Goal: Task Accomplishment & Management: Use online tool/utility

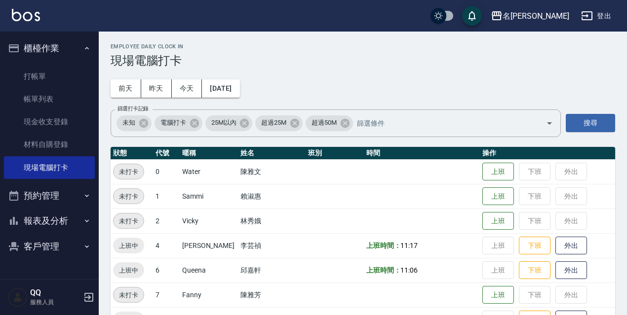
scroll to position [202, 0]
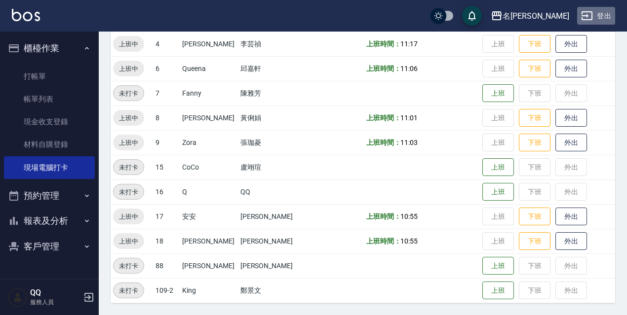
click at [600, 21] on button "登出" at bounding box center [596, 16] width 38 height 18
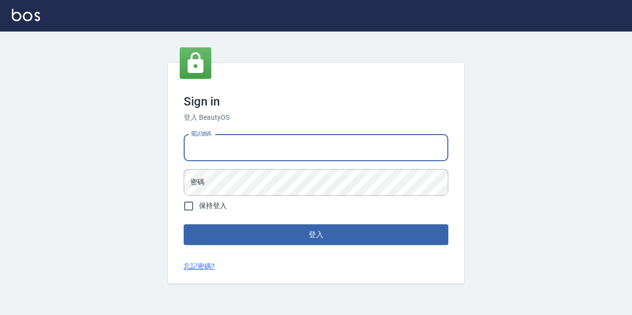
type input "0967388409"
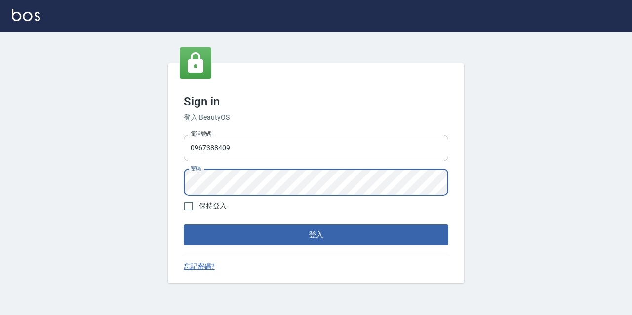
click at [184, 225] on button "登入" at bounding box center [316, 235] width 264 height 21
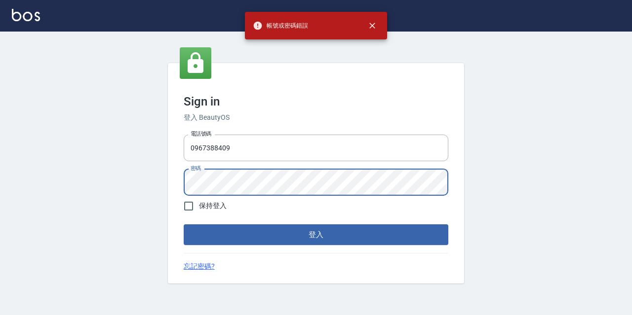
click at [92, 203] on div "Sign in 登入 BeautyOS 電話號碼 [PHONE_NUMBER] 電話號碼 密碼 密碼 保持登入 登入 忘記密碼?" at bounding box center [316, 174] width 632 height 284
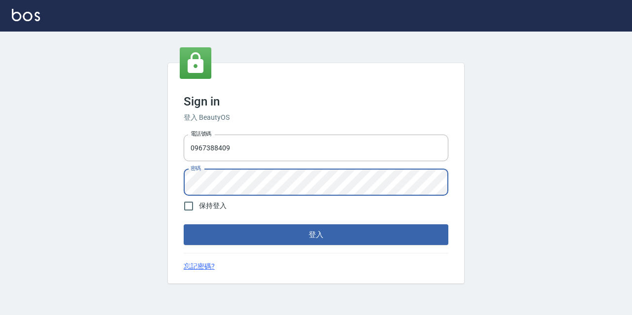
click at [184, 225] on button "登入" at bounding box center [316, 235] width 264 height 21
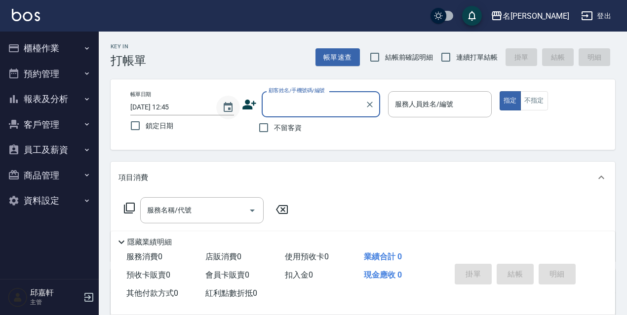
click at [227, 107] on icon "Choose date, selected date is 2025-09-11" at bounding box center [228, 108] width 12 height 12
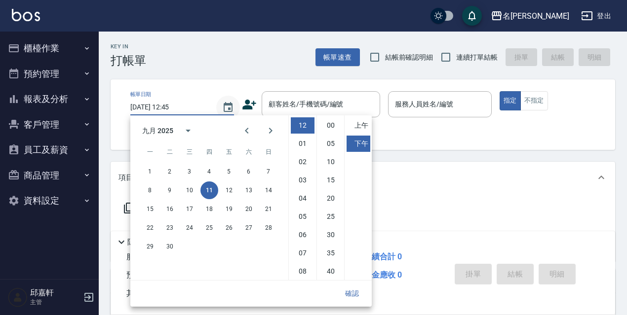
scroll to position [55, 0]
click at [192, 193] on button "10" at bounding box center [190, 191] width 18 height 18
type input "[DATE] 12:45"
click at [358, 289] on button "確認" at bounding box center [352, 294] width 32 height 18
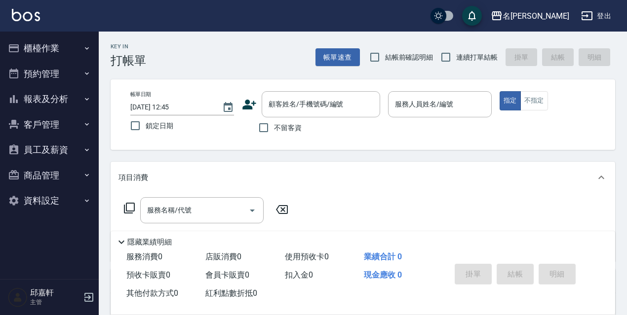
click at [166, 133] on label "鎖定日期" at bounding box center [175, 125] width 101 height 21
click at [146, 133] on input "鎖定日期" at bounding box center [135, 125] width 21 height 21
checkbox input "true"
click at [274, 118] on label "不留客資" at bounding box center [277, 127] width 48 height 21
click at [274, 118] on input "不留客資" at bounding box center [263, 127] width 21 height 21
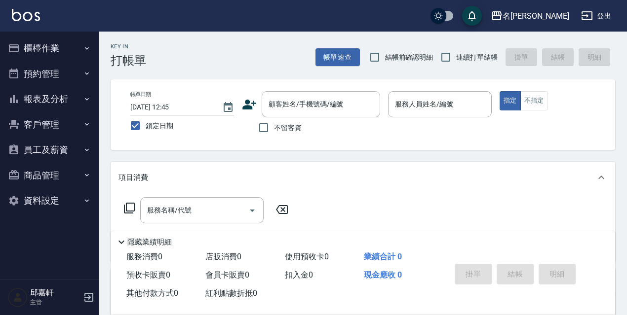
checkbox input "true"
click at [389, 40] on div "Key In 打帳單 帳單速查 結帳前確認明細 連續打單結帳 掛單 結帳 明細" at bounding box center [357, 50] width 516 height 36
drag, startPoint x: 450, startPoint y: 53, endPoint x: 430, endPoint y: 53, distance: 19.2
click at [450, 53] on input "連續打單結帳" at bounding box center [445, 57] width 21 height 21
checkbox input "true"
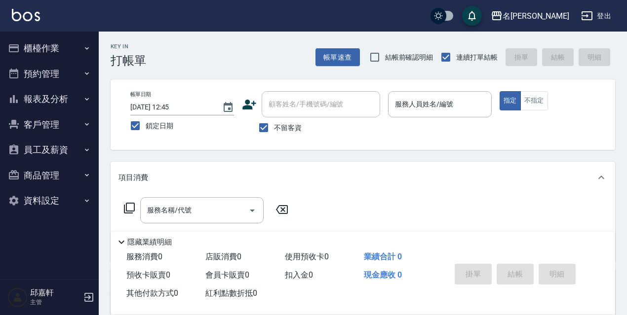
click at [412, 55] on span "結帳前確認明細" at bounding box center [409, 57] width 48 height 10
click at [385, 55] on input "結帳前確認明細" at bounding box center [374, 57] width 21 height 21
checkbox input "true"
click at [418, 112] on input "服務人員姓名/編號" at bounding box center [439, 104] width 95 height 17
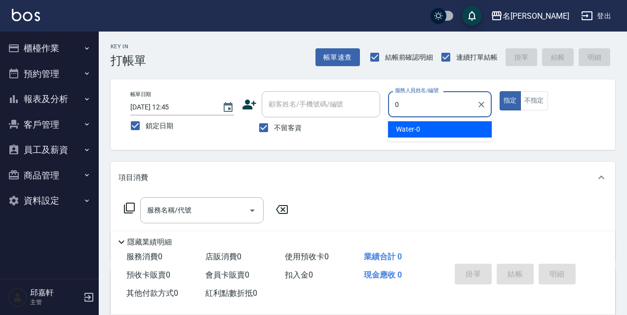
type input "Water-0"
type button "true"
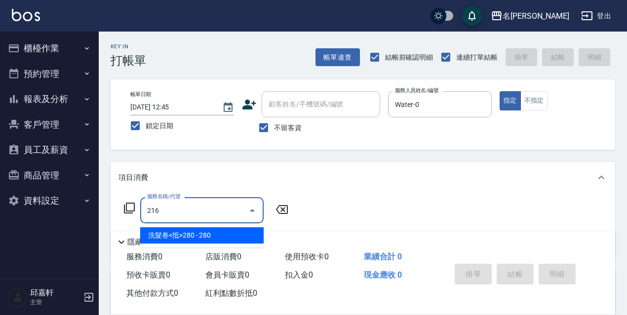
type input "洗髮卷<抵>280(216)"
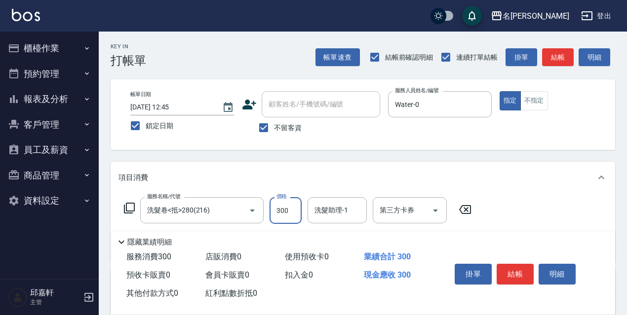
type input "300"
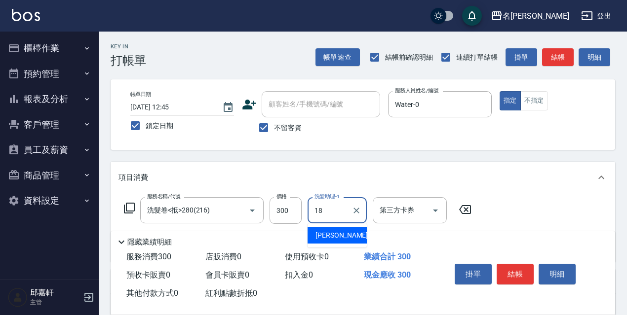
type input "[PERSON_NAME]-18"
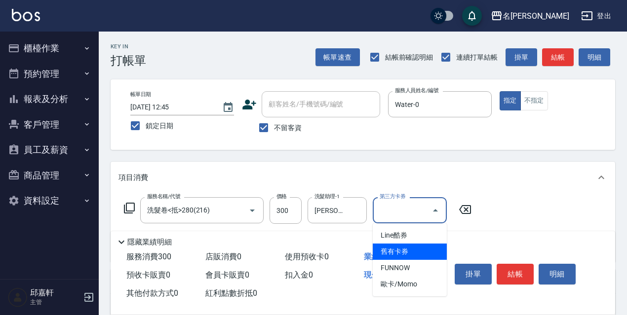
type input "舊有卡券"
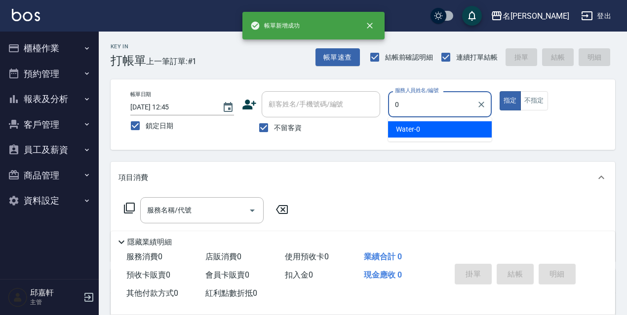
type input "Water-0"
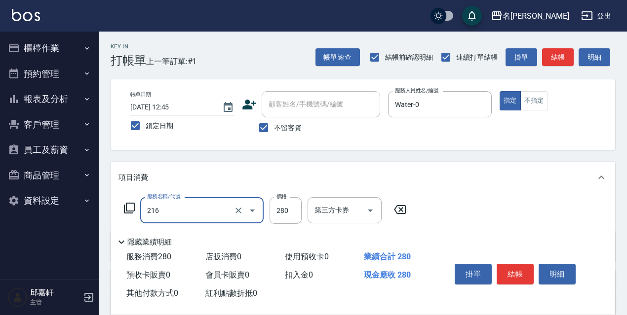
type input "洗髮卷<抵>280(216)"
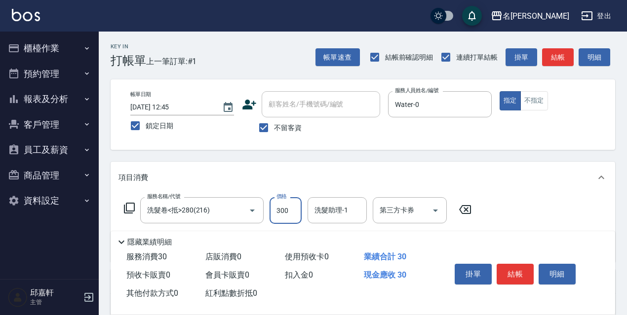
type input "300"
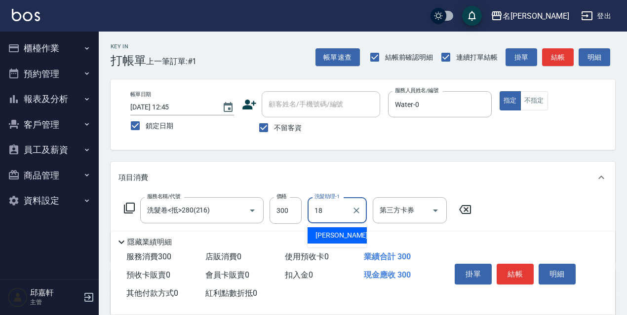
type input "[PERSON_NAME]-18"
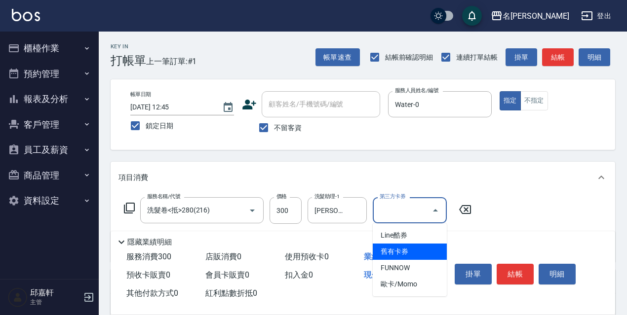
type input "舊有卡券"
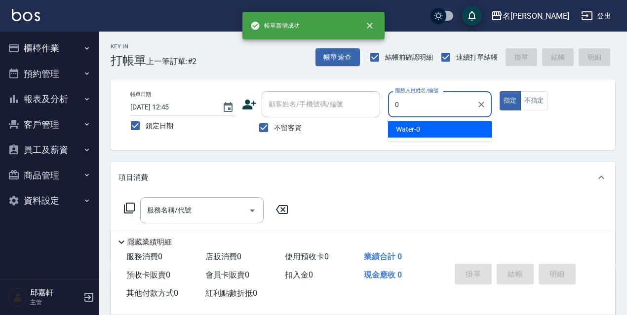
type input "Water-0"
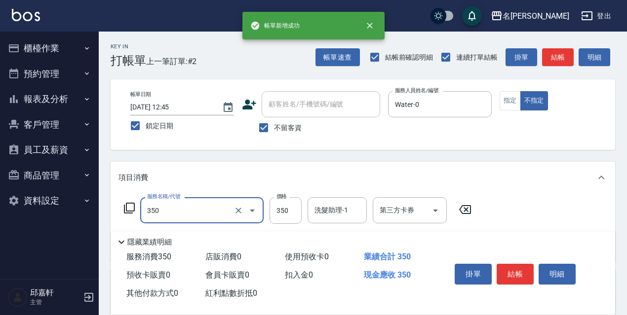
type input "洗髮350(350)"
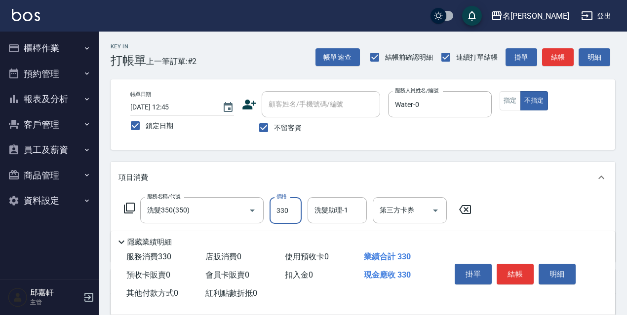
type input "330"
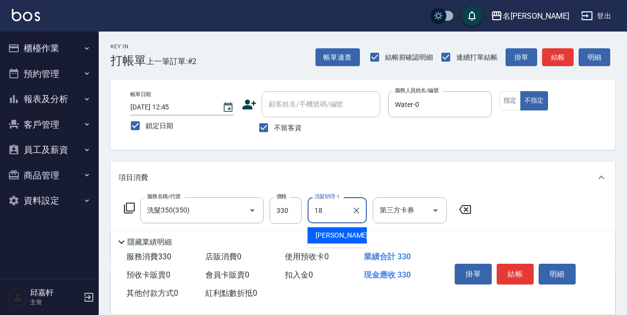
type input "[PERSON_NAME]-18"
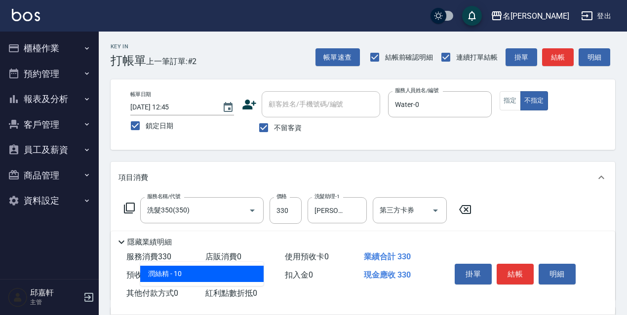
type input "潤絲精(801)"
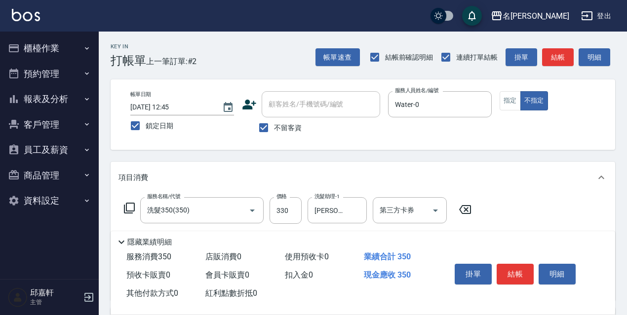
type input "20"
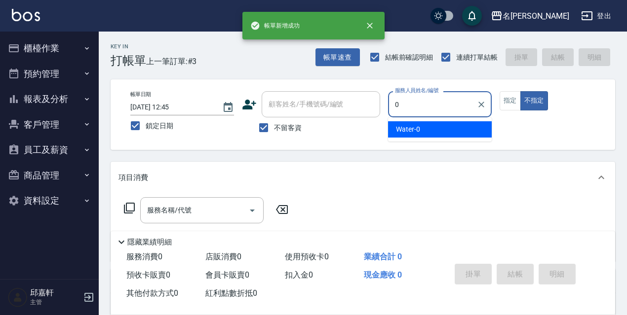
type input "Water-0"
type button "false"
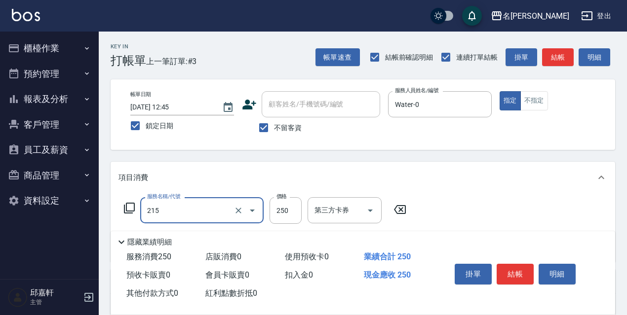
type input "洗髮卷<抵>250(215)"
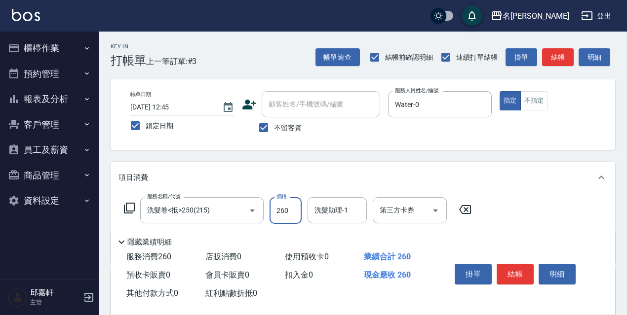
type input "260"
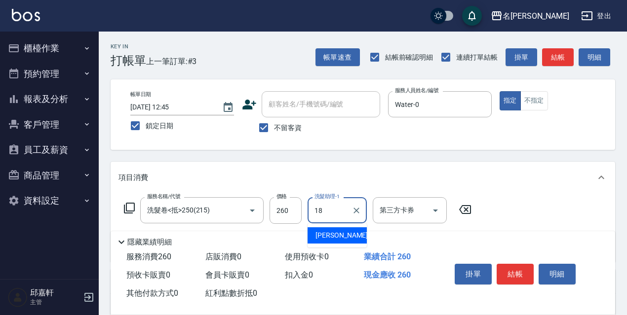
type input "[PERSON_NAME]-18"
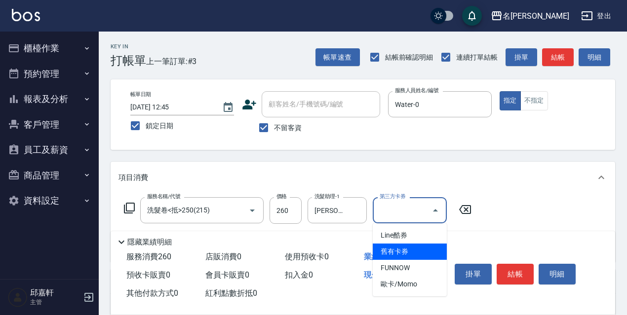
type input "舊有卡券"
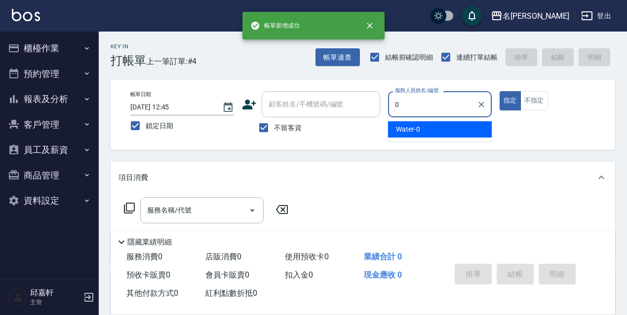
type input "Water-0"
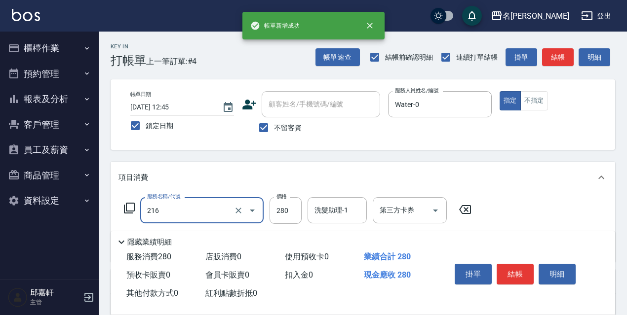
type input "洗髮卷<抵>280(216)"
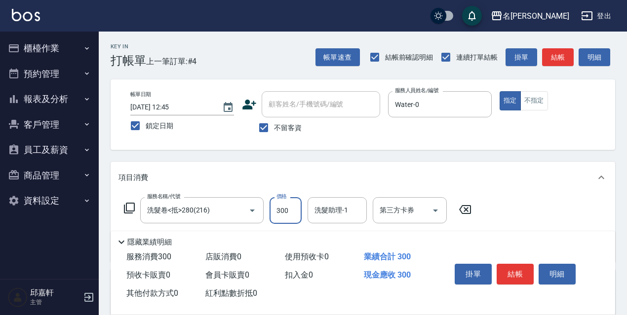
type input "300"
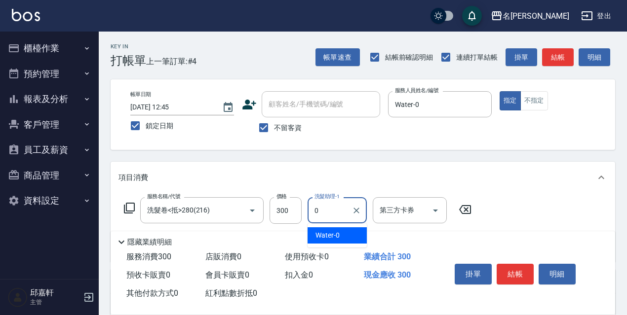
type input "Water-0"
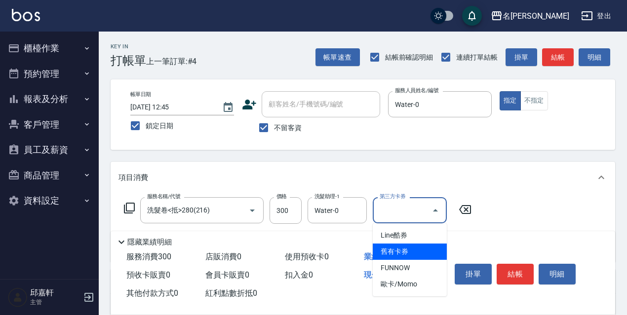
type input "舊有卡券"
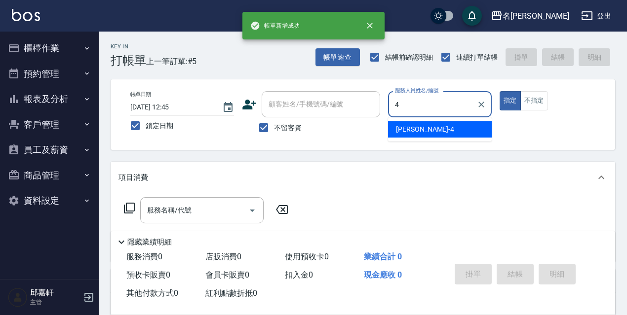
type input "[PERSON_NAME]-4"
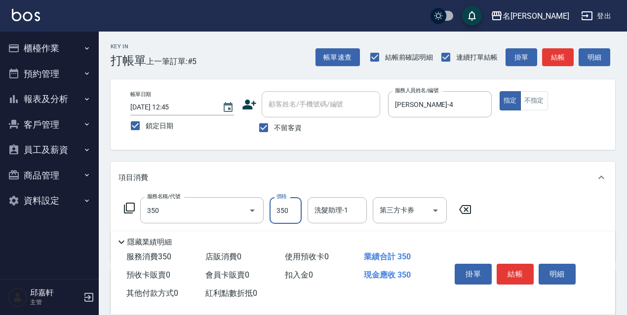
type input "洗髮350(350)"
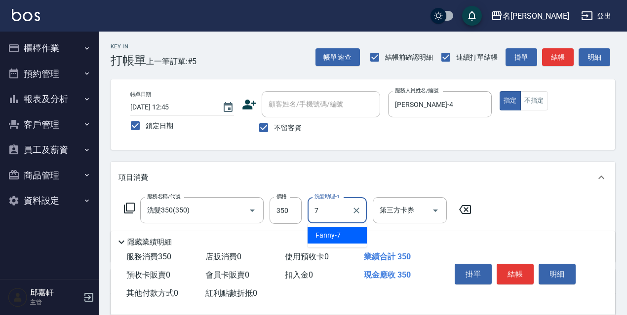
type input "Fanny-7"
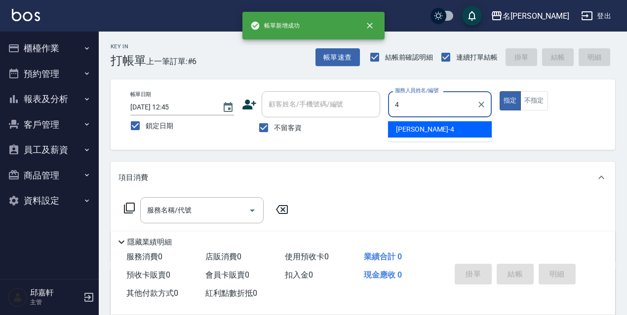
type input "[PERSON_NAME]-4"
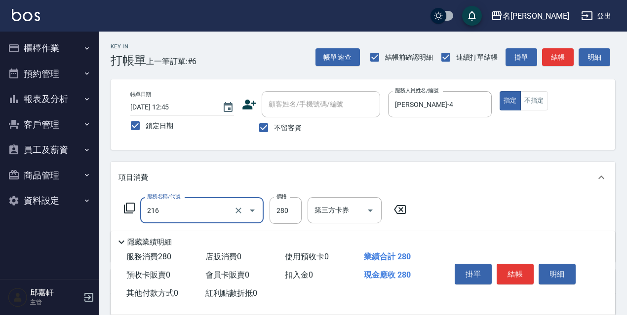
type input "洗髮卷<抵>280(216)"
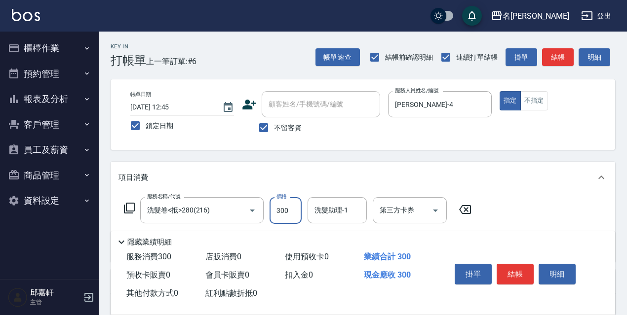
type input "300"
type input "[PERSON_NAME]-4"
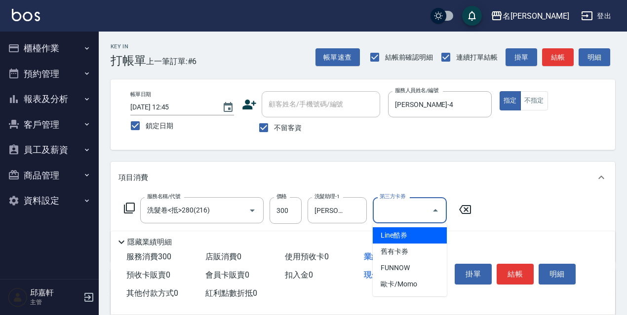
type input "舊有卡券"
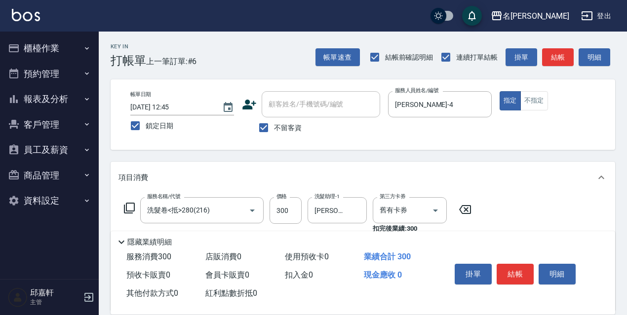
type input "保濕護髮(809)"
type input "[PERSON_NAME]-4"
type input "電棒/夾直(803)"
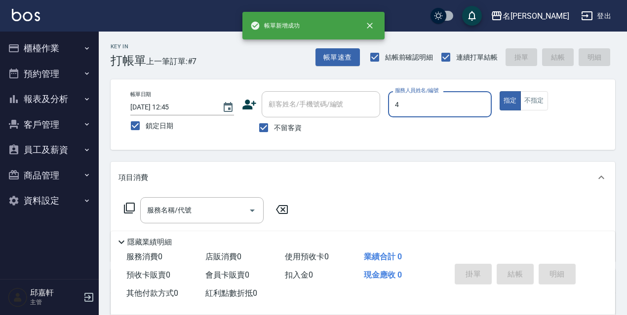
type input "[PERSON_NAME]-4"
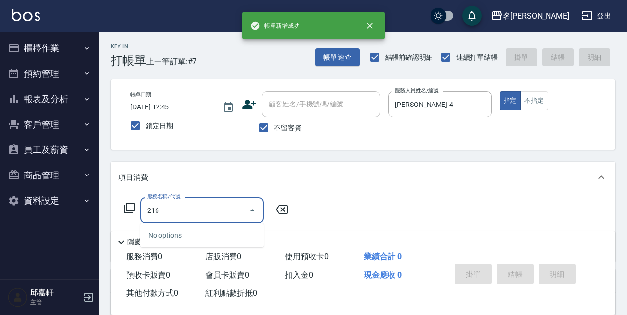
type input "洗髮卷<抵>280(216)"
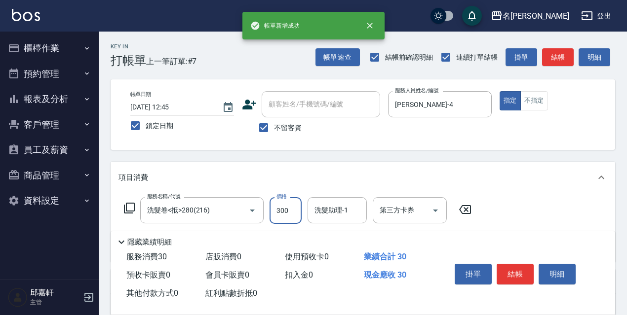
type input "300"
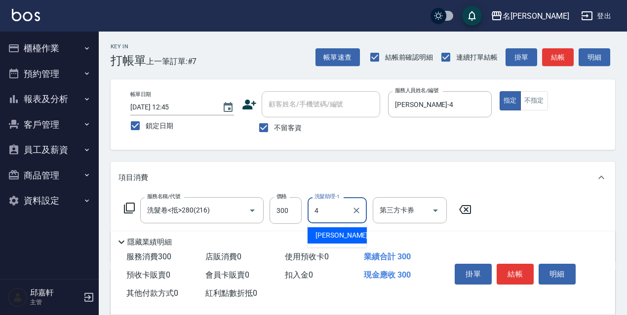
type input "[PERSON_NAME]-4"
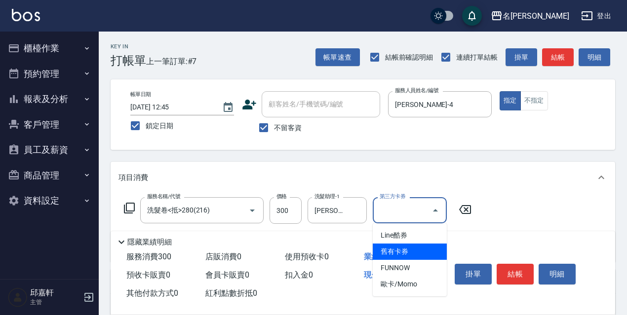
type input "舊有卡券"
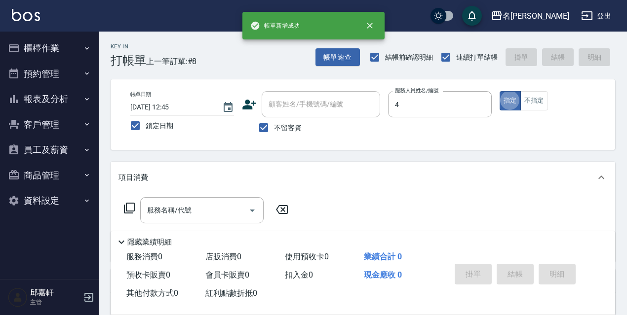
type input "[PERSON_NAME]-4"
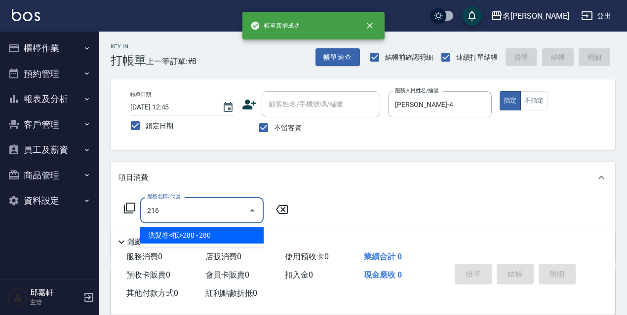
type input "洗髮卷<抵>280(216)"
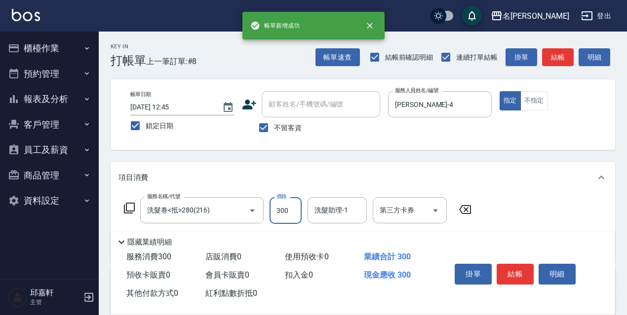
type input "300"
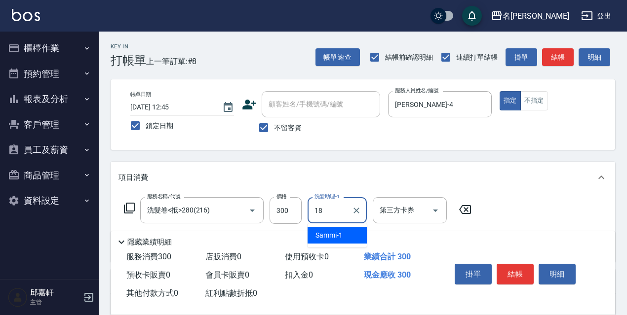
type input "[PERSON_NAME]-18"
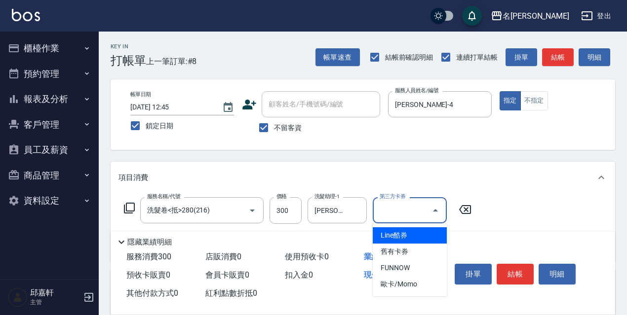
type input "舊有卡券"
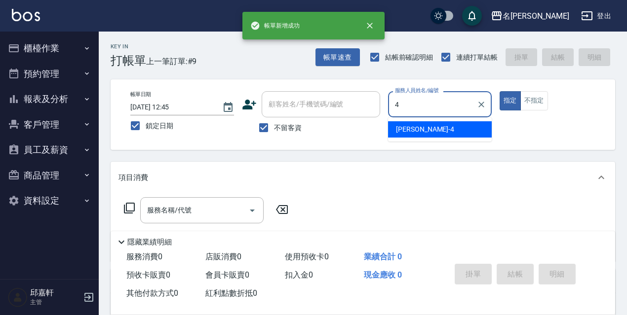
type input "[PERSON_NAME]-4"
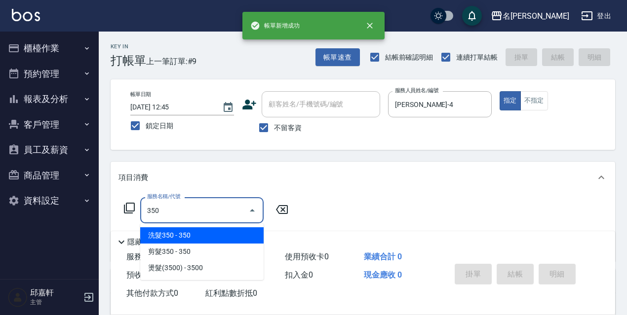
type input "洗髮350(350)"
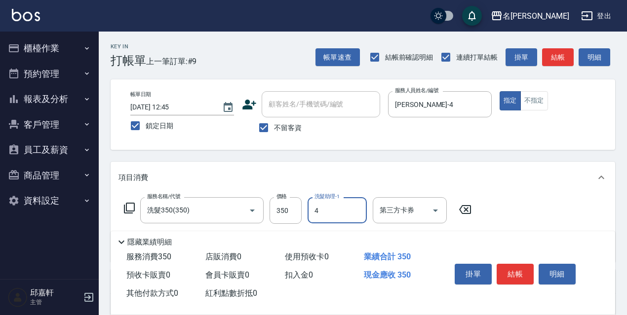
type input "[PERSON_NAME]-4"
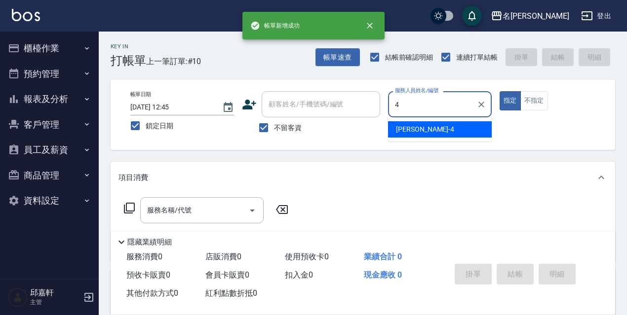
type input "[PERSON_NAME]-4"
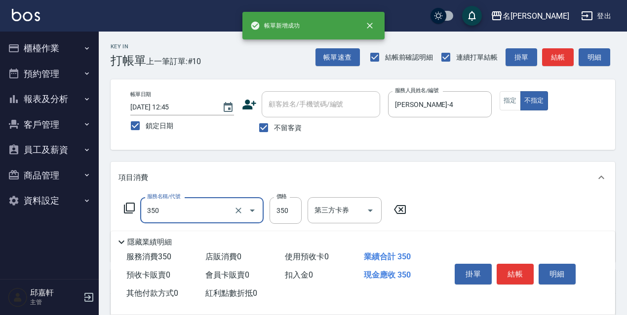
type input "洗髮350(350)"
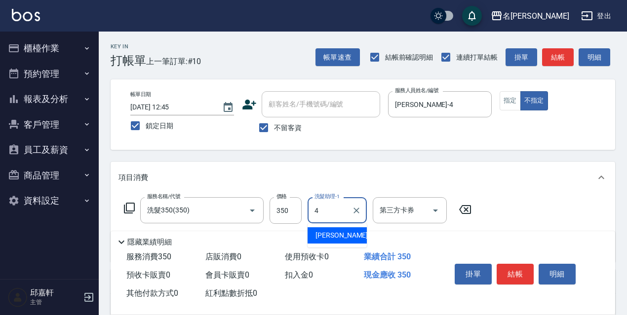
type input "[PERSON_NAME]-4"
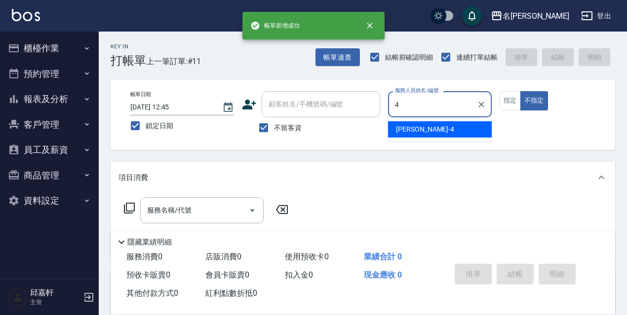
type input "[PERSON_NAME]-4"
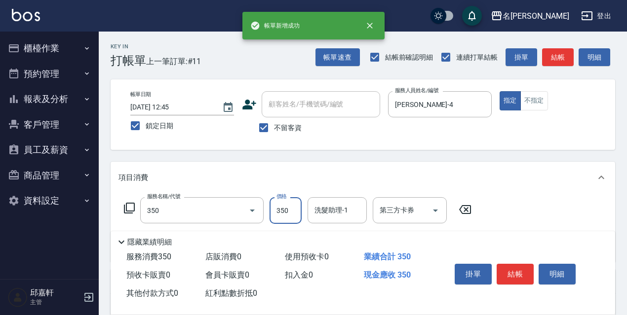
type input "洗髮350(350)"
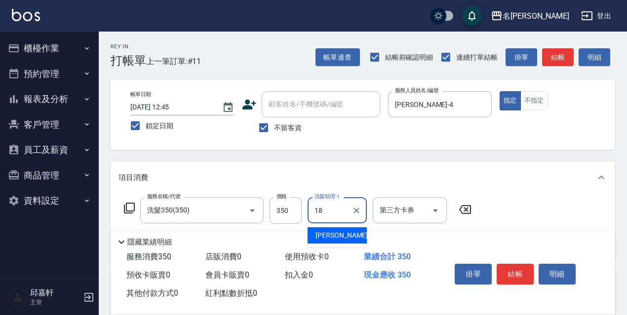
type input "[PERSON_NAME]-18"
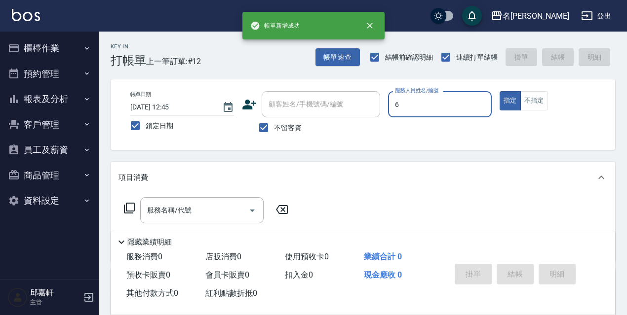
type input "Queena-6"
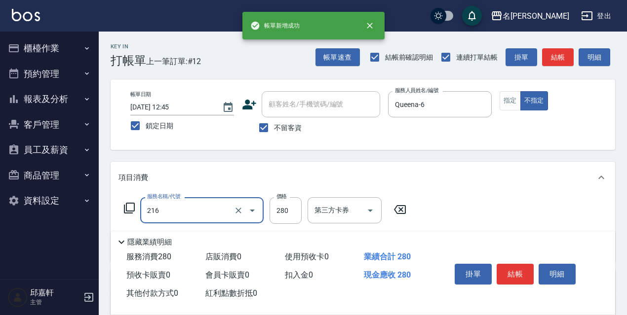
type input "洗髮卷<抵>280(216)"
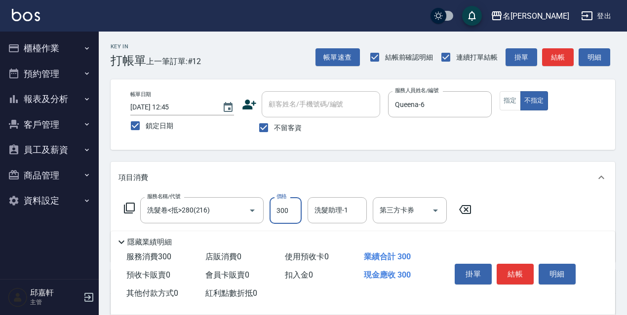
type input "300"
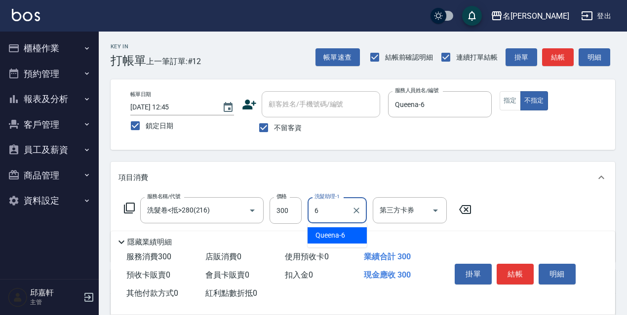
type input "Queena-6"
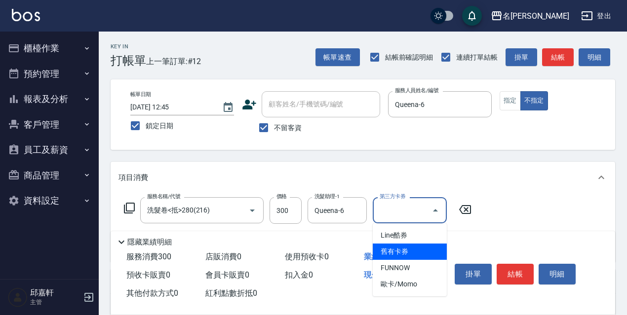
type input "舊有卡券"
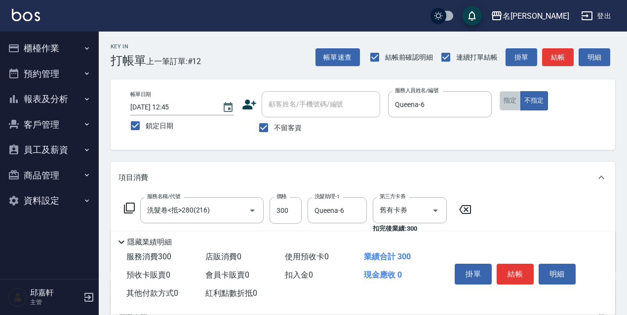
click at [513, 102] on button "指定" at bounding box center [509, 100] width 21 height 19
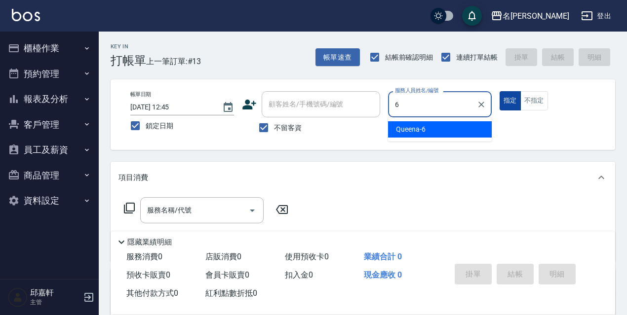
type input "Queena-6"
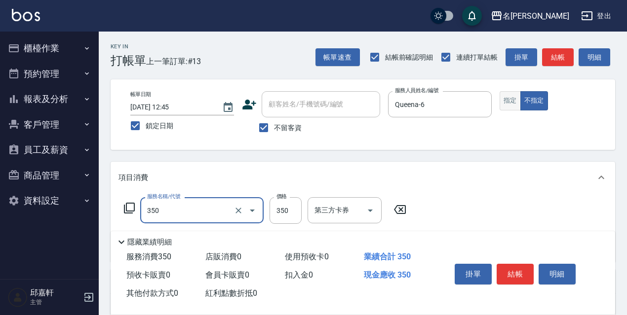
type input "洗髮350(350)"
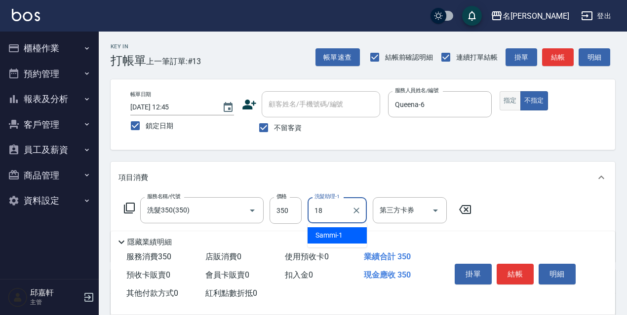
type input "[PERSON_NAME]-18"
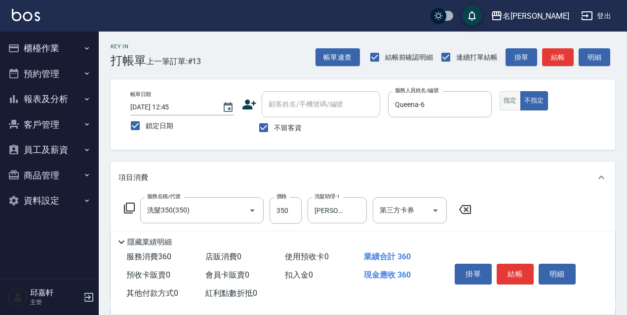
type input "潤絲精(801)"
type input "20"
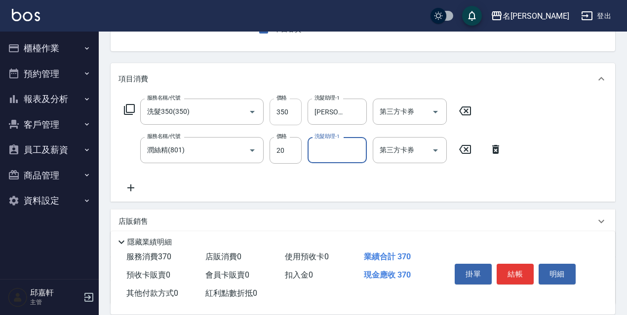
click at [298, 113] on input "350" at bounding box center [285, 112] width 32 height 27
type input "330"
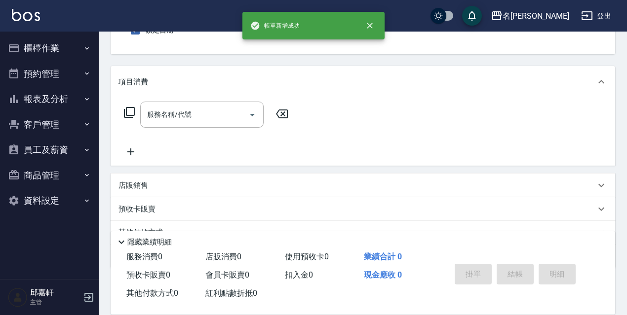
scroll to position [46, 0]
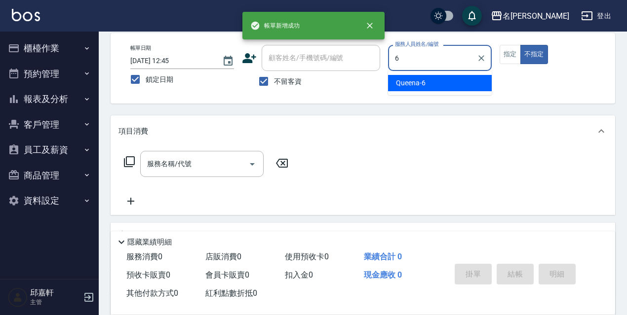
type input "Queena-6"
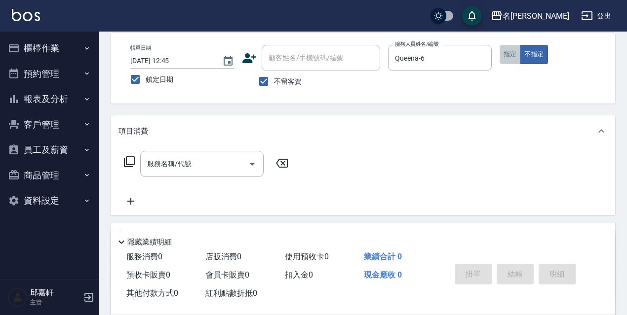
click at [502, 52] on button "指定" at bounding box center [509, 54] width 21 height 19
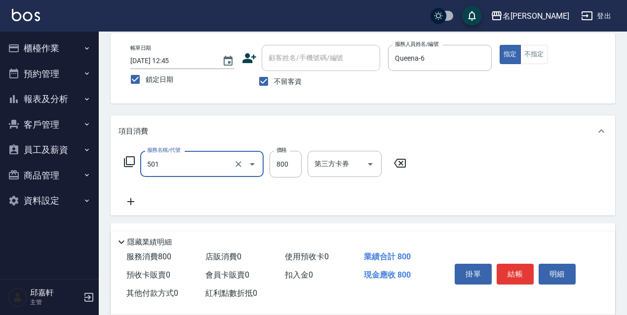
type input "染髮(800)(501)"
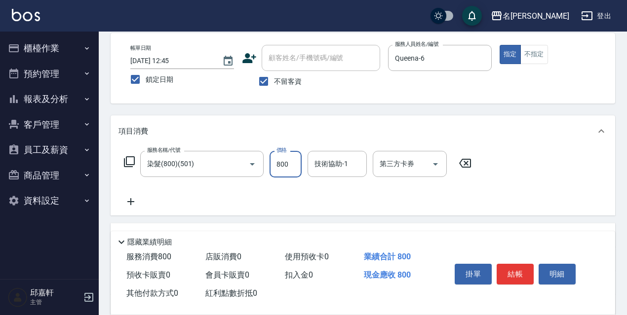
click at [462, 165] on icon at bounding box center [464, 163] width 25 height 12
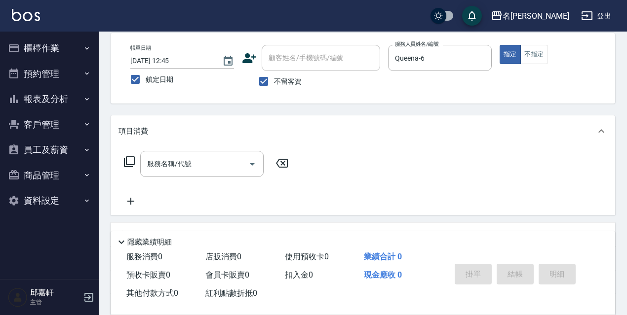
click at [124, 165] on icon at bounding box center [129, 161] width 11 height 11
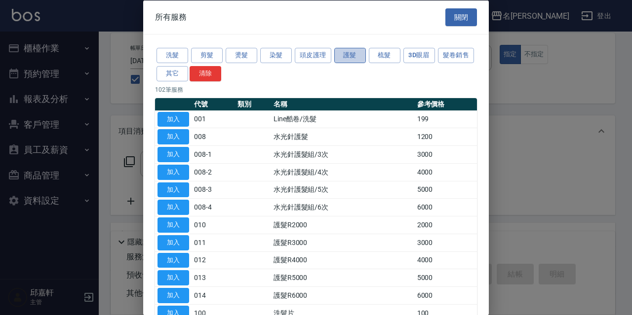
click at [344, 53] on button "護髮" at bounding box center [350, 55] width 32 height 15
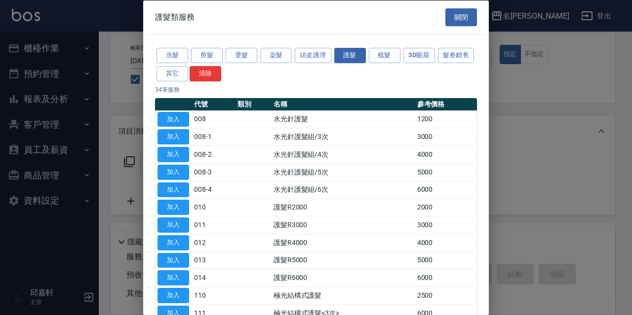
click at [459, 2] on div "護髮類服務 關閉" at bounding box center [315, 17] width 345 height 34
click at [459, 12] on button "關閉" at bounding box center [461, 17] width 32 height 18
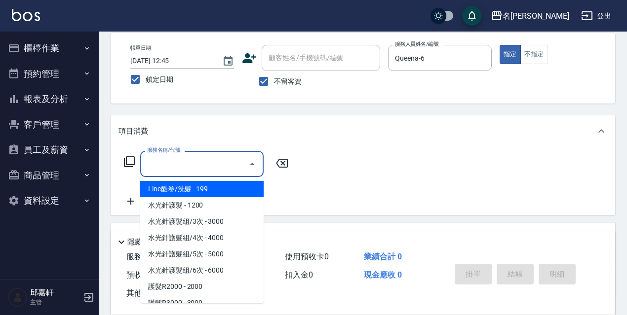
click at [208, 167] on input "服務名稱/代號" at bounding box center [195, 163] width 100 height 17
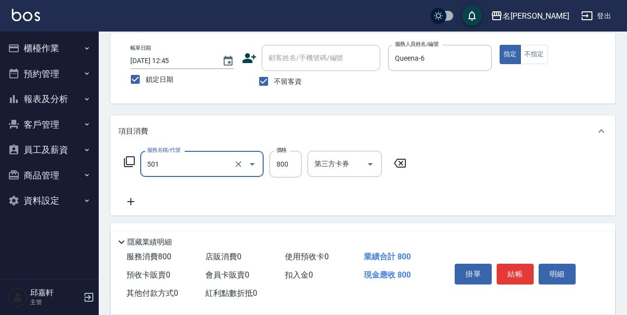
type input "染髮(800)(501)"
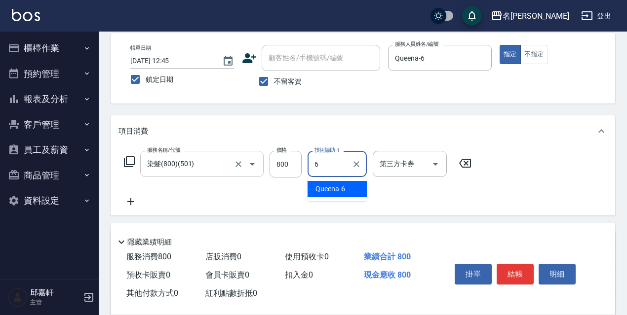
type input "Queena-6"
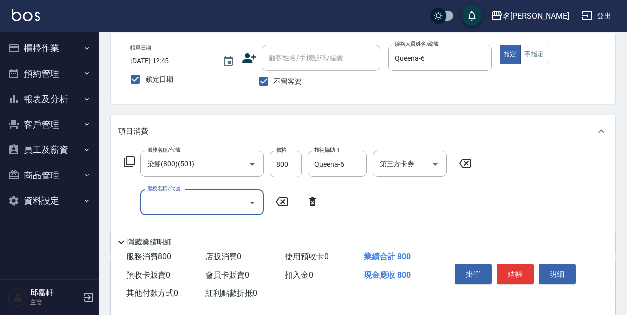
scroll to position [145, 0]
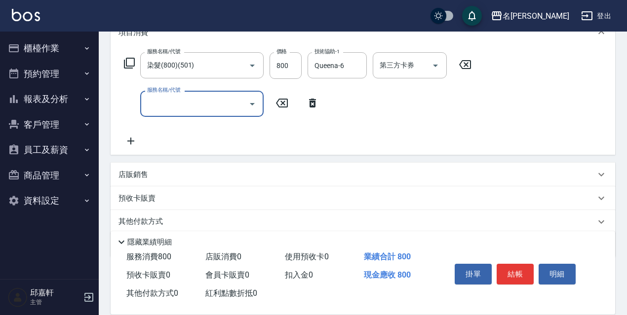
click at [213, 185] on div "店販銷售" at bounding box center [363, 175] width 504 height 24
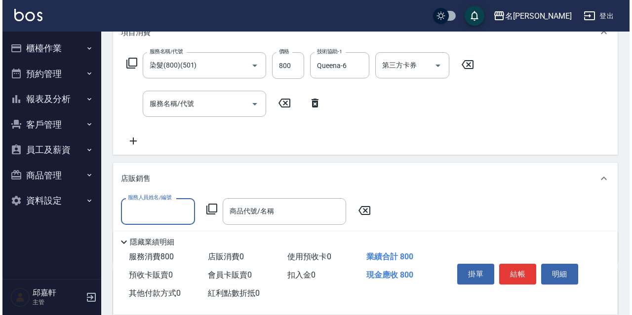
scroll to position [0, 0]
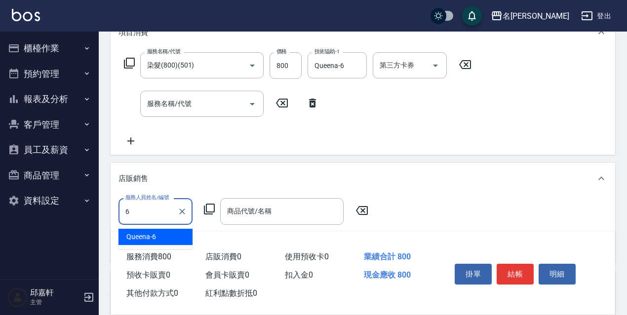
type input "Queena-6"
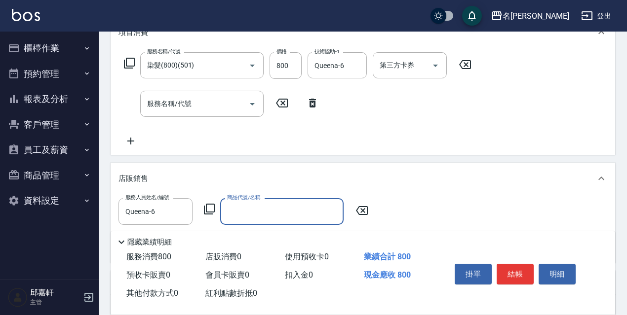
click at [212, 204] on icon at bounding box center [209, 209] width 11 height 11
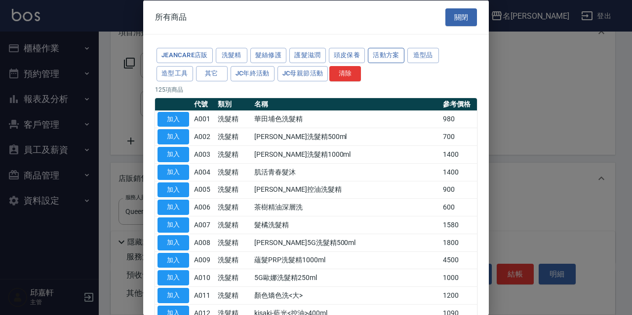
click at [402, 53] on button "活動方案" at bounding box center [386, 55] width 37 height 15
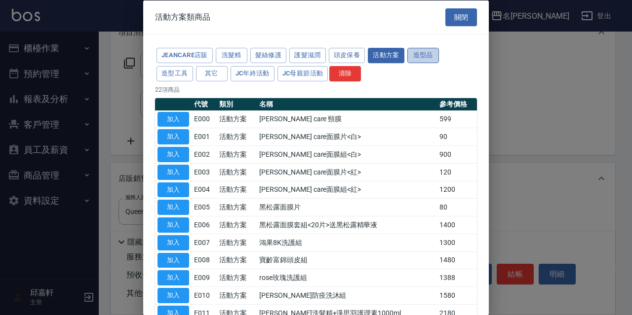
click at [408, 53] on button "造型品" at bounding box center [423, 55] width 32 height 15
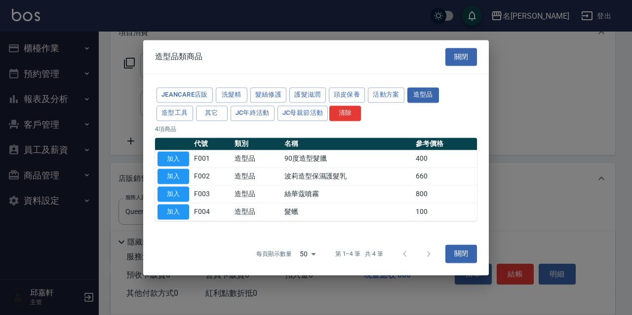
click at [414, 53] on div "造型品類商品 關閉" at bounding box center [315, 57] width 345 height 34
drag, startPoint x: 194, startPoint y: 171, endPoint x: 185, endPoint y: 171, distance: 9.4
click at [191, 171] on tr "加入 F002 造型品 波莉造型保濕護髮乳 660" at bounding box center [316, 177] width 322 height 18
click at [185, 171] on button "加入" at bounding box center [173, 176] width 32 height 15
type input "波莉造型保濕護髮乳"
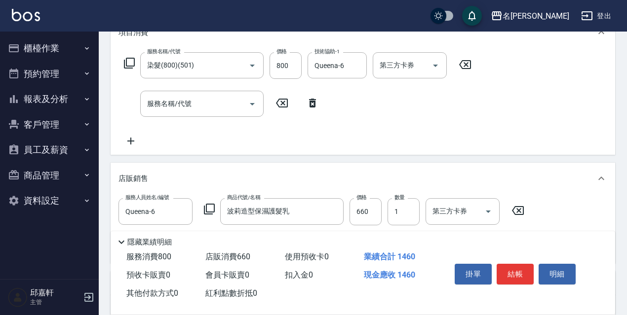
click at [211, 207] on icon at bounding box center [209, 209] width 12 height 12
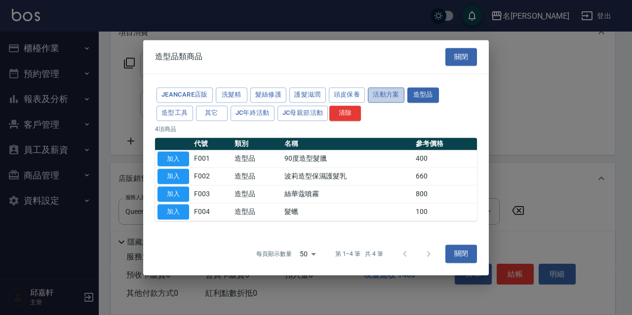
drag, startPoint x: 388, startPoint y: 94, endPoint x: 340, endPoint y: 179, distance: 97.2
click at [388, 95] on button "活動方案" at bounding box center [386, 94] width 37 height 15
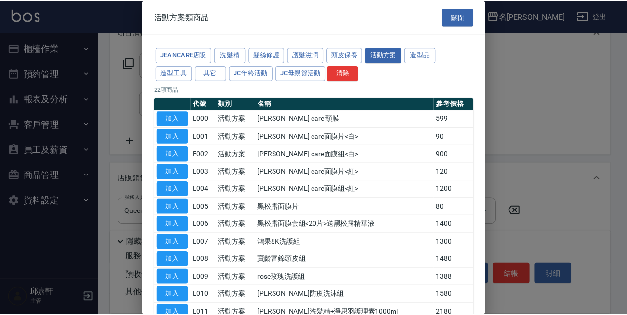
scroll to position [237, 0]
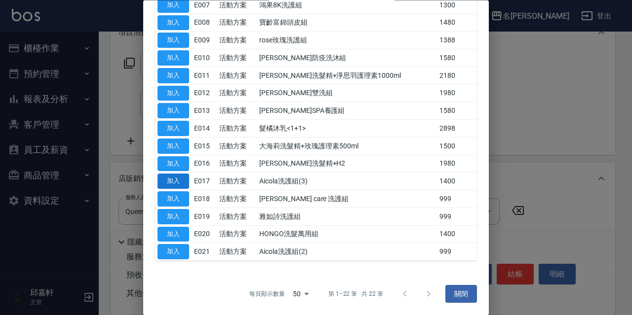
click at [172, 182] on button "加入" at bounding box center [173, 181] width 32 height 15
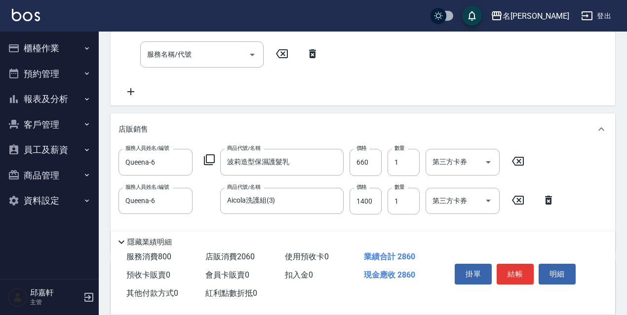
scroll to position [244, 0]
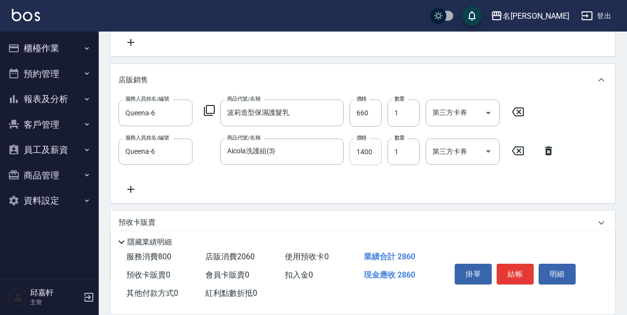
click at [358, 143] on input "1400" at bounding box center [365, 152] width 32 height 27
type input "900"
click at [362, 115] on input "660" at bounding box center [365, 113] width 32 height 27
type input "462"
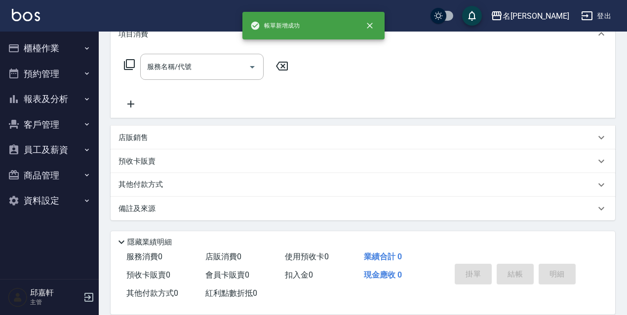
scroll to position [0, 0]
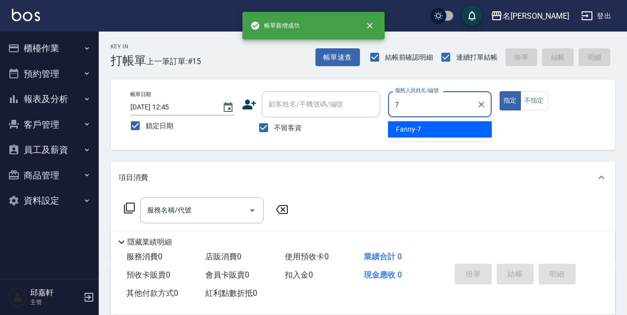
type input "Fanny-7"
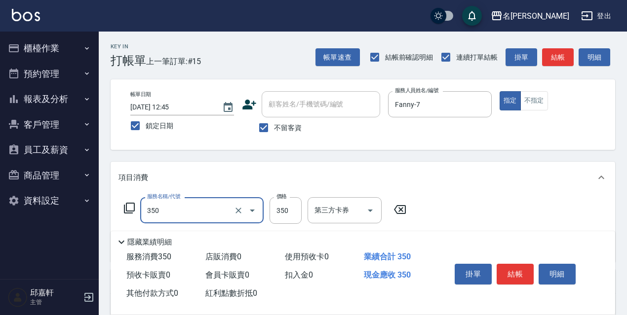
type input "洗髮350(350)"
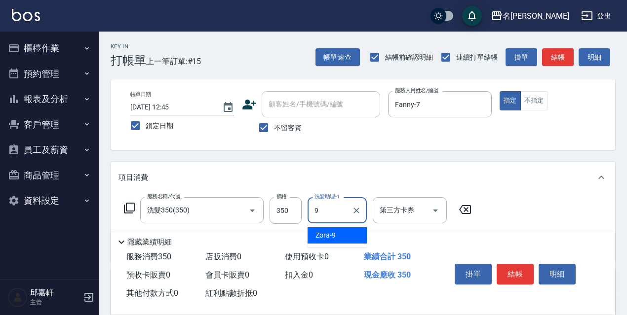
type input "Zora-9"
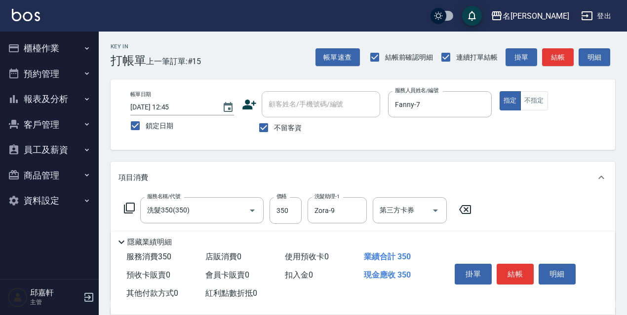
type input "保濕護髮(809)"
type input "Zora-9"
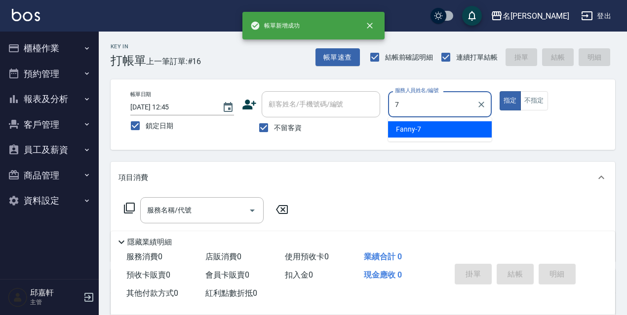
type input "Fanny-7"
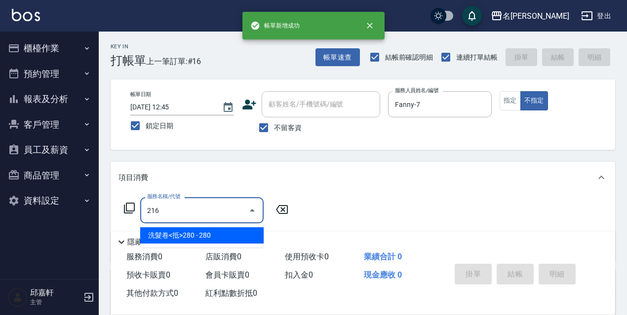
type input "洗髮卷<抵>280(216)"
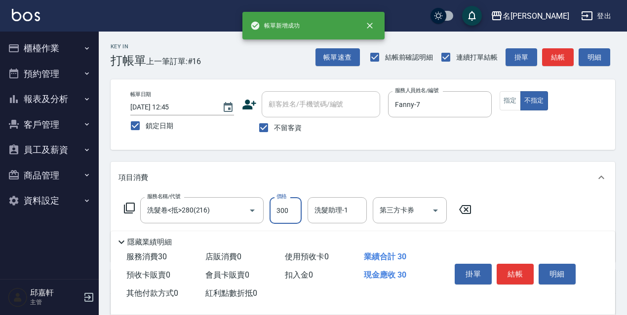
type input "300"
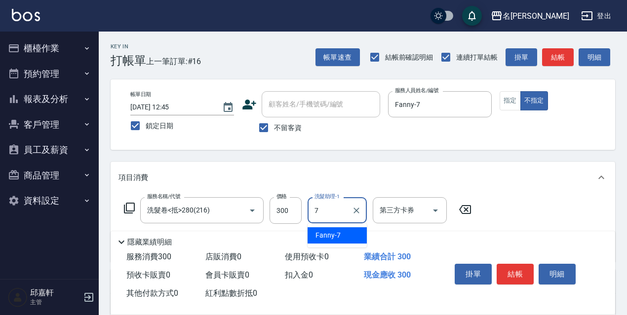
type input "Fanny-7"
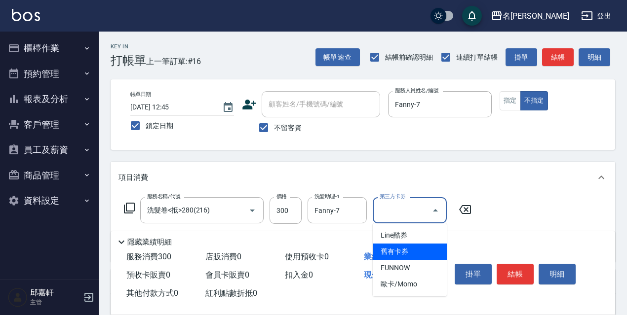
type input "舊有卡券"
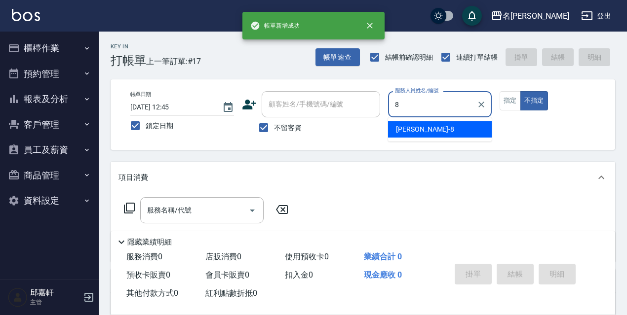
type input "Cindy-8"
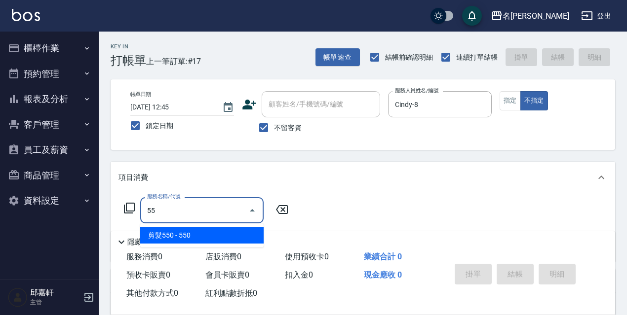
type input "5"
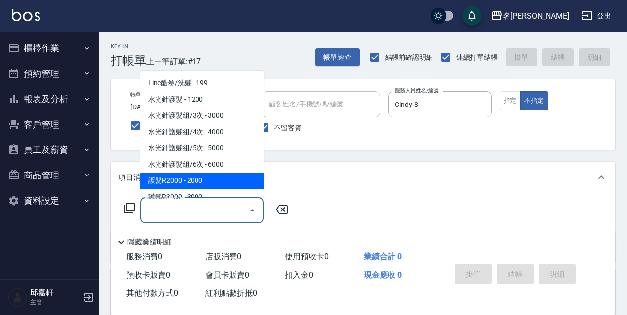
click at [130, 209] on icon at bounding box center [129, 208] width 12 height 12
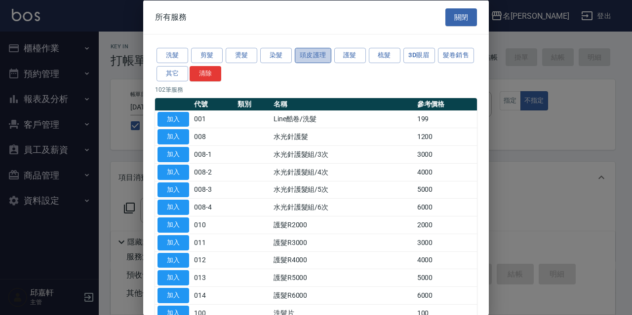
click at [304, 62] on button "頭皮護理" at bounding box center [313, 55] width 37 height 15
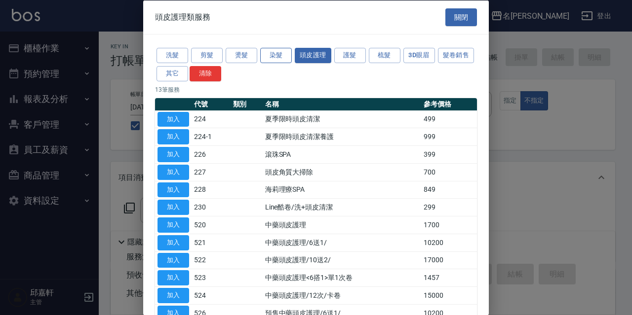
click at [283, 51] on button "染髮" at bounding box center [276, 55] width 32 height 15
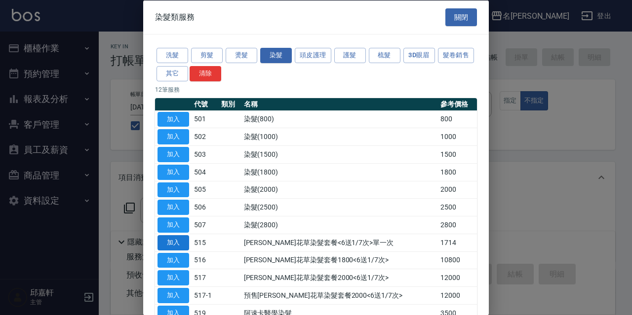
click at [187, 242] on button "加入" at bounding box center [173, 242] width 32 height 15
type input "[PERSON_NAME]花草染髮套餐<6送1/7次>單一次(515)"
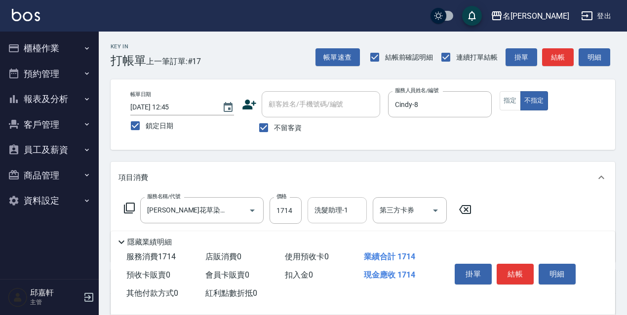
scroll to position [144, 0]
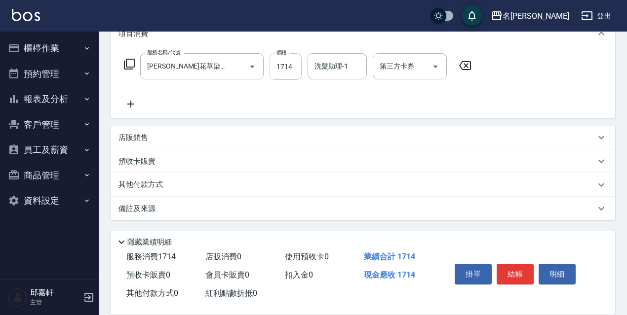
click at [296, 79] on input "1714" at bounding box center [285, 66] width 32 height 27
type input "1800"
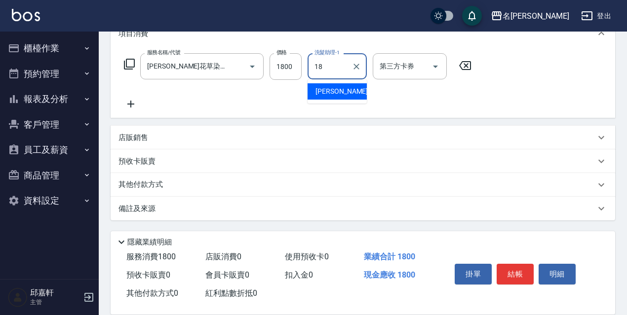
type input "[PERSON_NAME]-18"
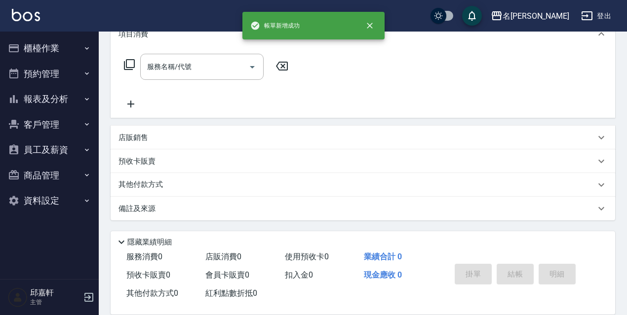
scroll to position [0, 0]
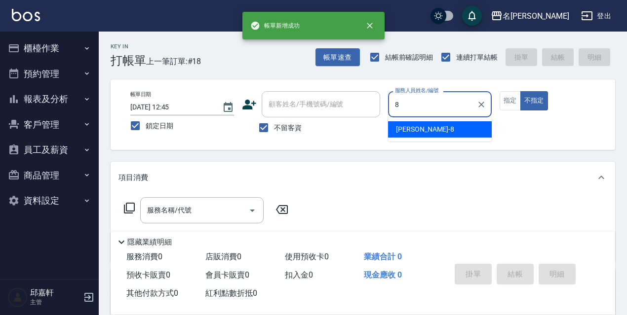
type input "Cindy-8"
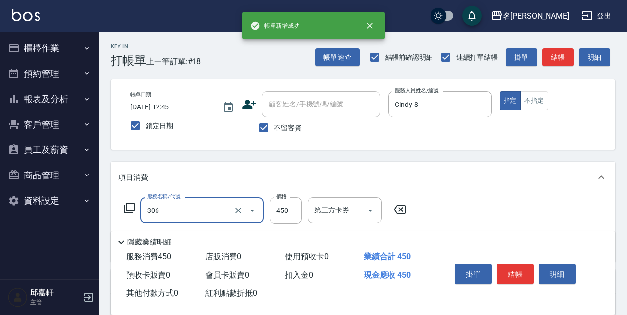
type input "剪髮450(306)"
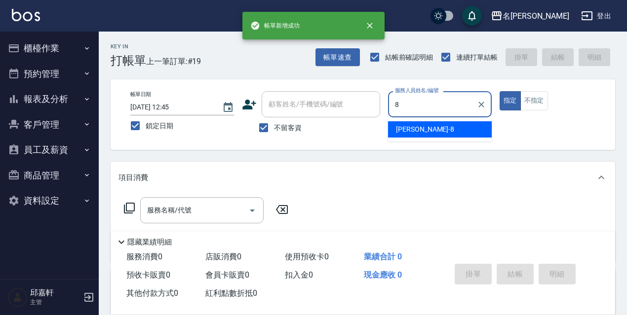
type input "Cindy-8"
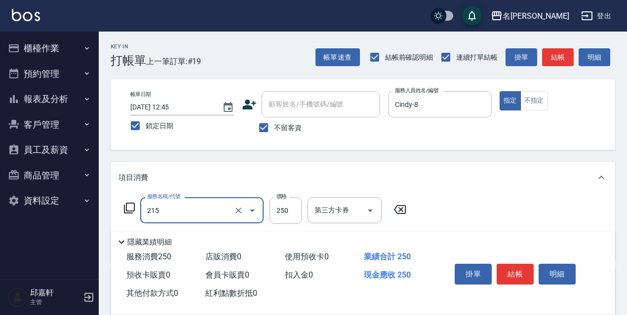
type input "洗髮卷<抵>250(215)"
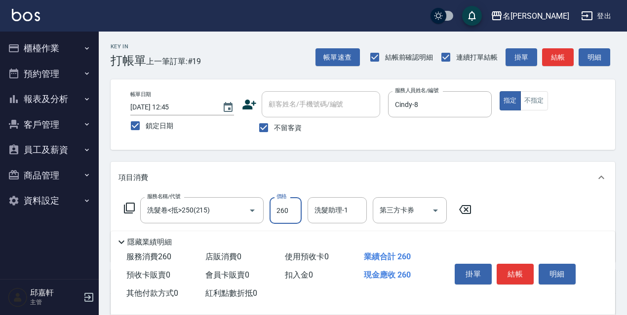
type input "260"
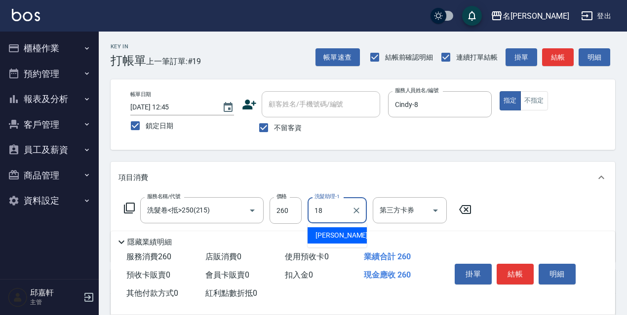
type input "[PERSON_NAME]-18"
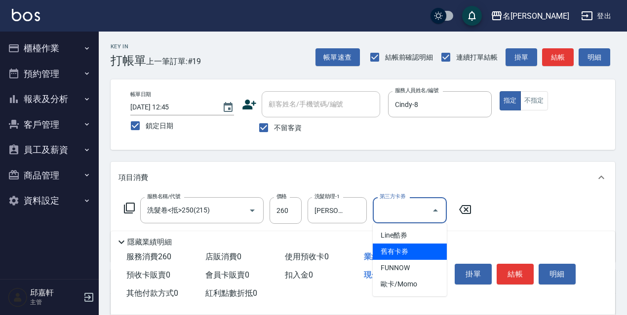
type input "舊有卡券"
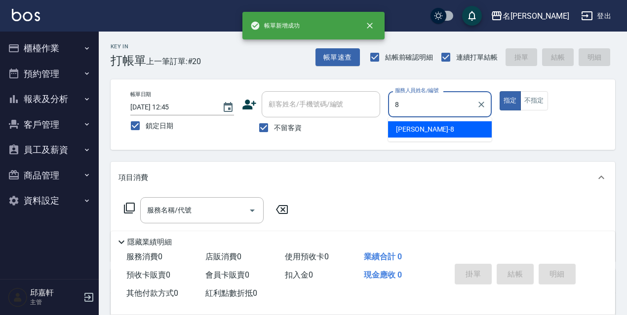
type input "Cindy-8"
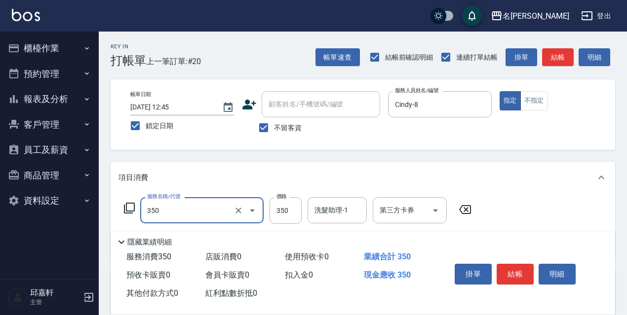
type input "洗髮350(350)"
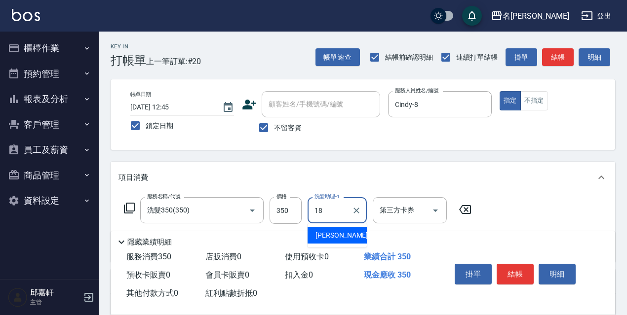
type input "[PERSON_NAME]-18"
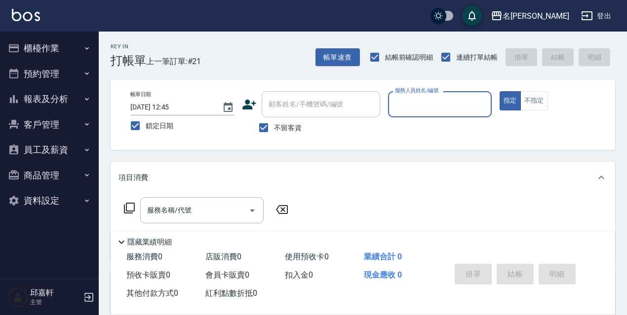
click at [17, 56] on button "櫃檯作業" at bounding box center [49, 49] width 91 height 26
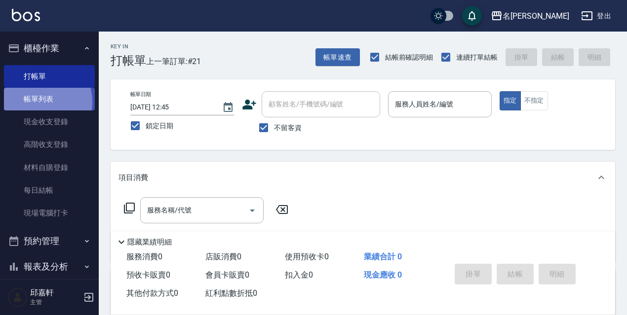
click at [41, 102] on link "帳單列表" at bounding box center [49, 99] width 91 height 23
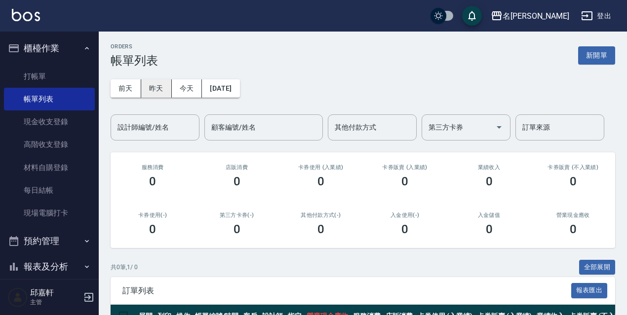
click at [156, 92] on button "昨天" at bounding box center [156, 88] width 31 height 18
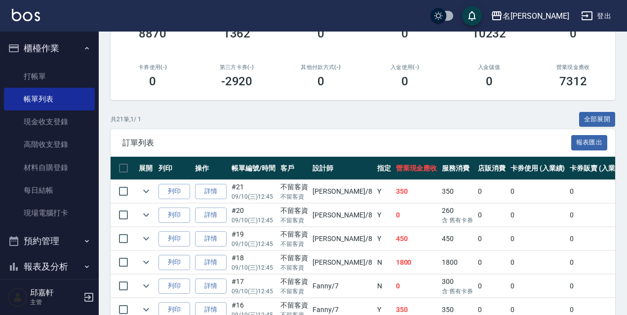
scroll to position [197, 0]
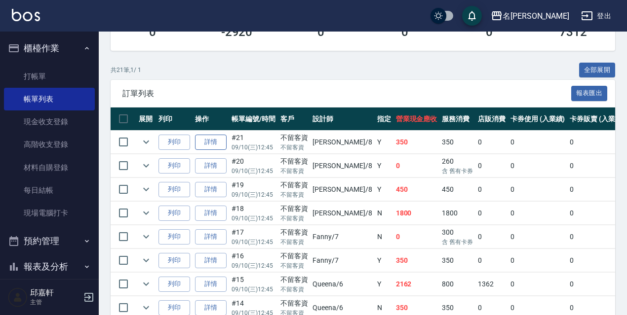
click at [218, 143] on link "詳情" at bounding box center [211, 142] width 32 height 15
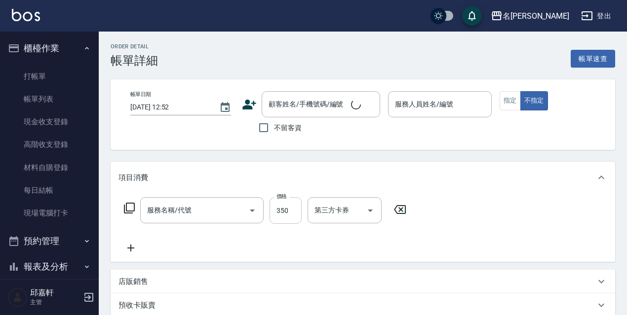
type input "[DATE] 12:45"
checkbox input "true"
type input "Cindy-8"
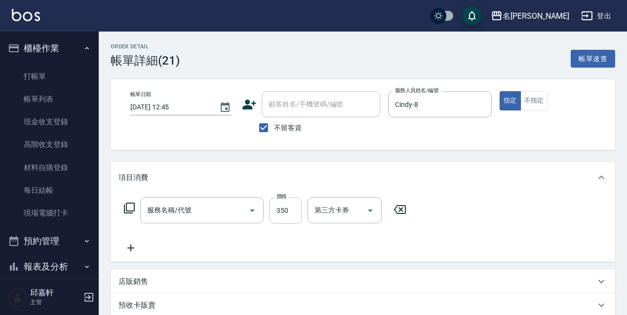
type input "洗髮350(350)"
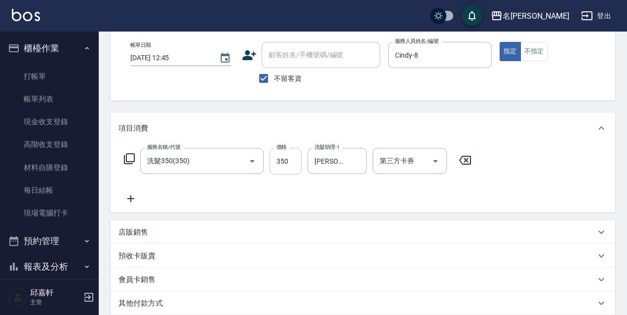
click at [286, 158] on input "350" at bounding box center [285, 161] width 32 height 27
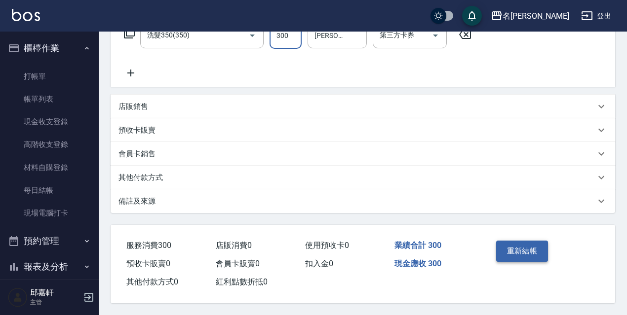
type input "300"
click at [509, 241] on button "重新結帳" at bounding box center [522, 251] width 52 height 21
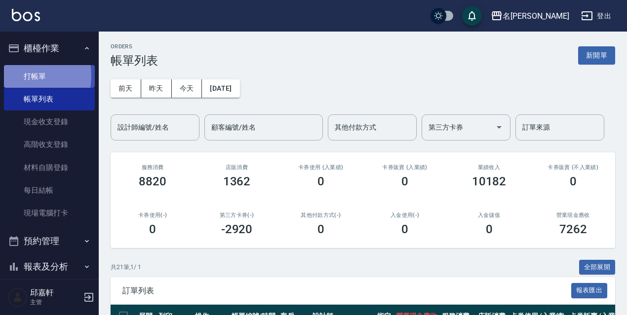
click at [22, 75] on link "打帳單" at bounding box center [49, 76] width 91 height 23
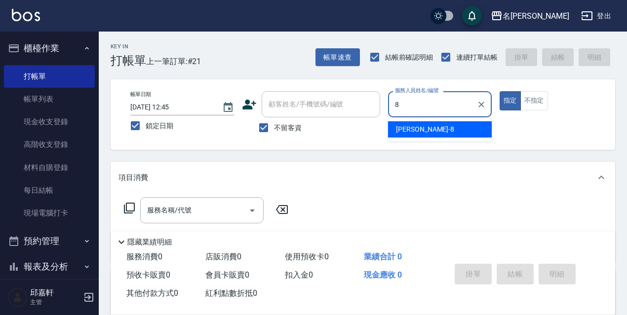
type input "Cindy-8"
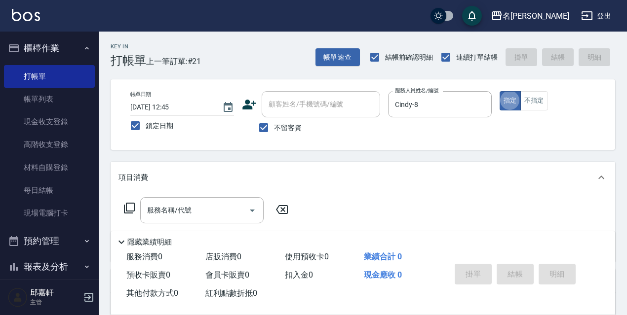
type button "true"
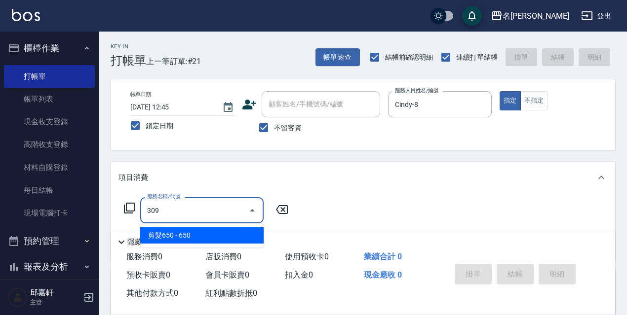
type input "剪髮650(309)"
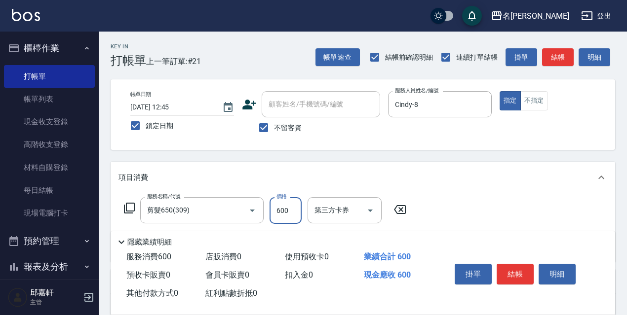
type input "600"
type input "結構式護髮/技術輔助(810)"
type input "[PERSON_NAME]-18"
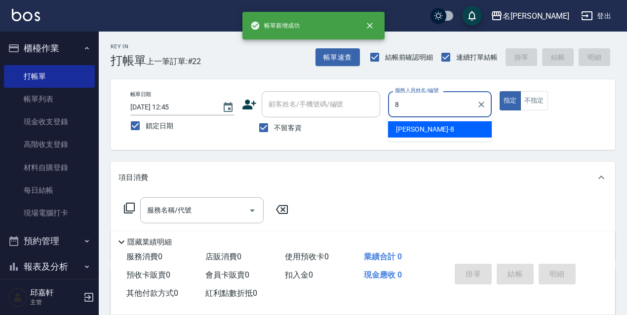
type input "Cindy-8"
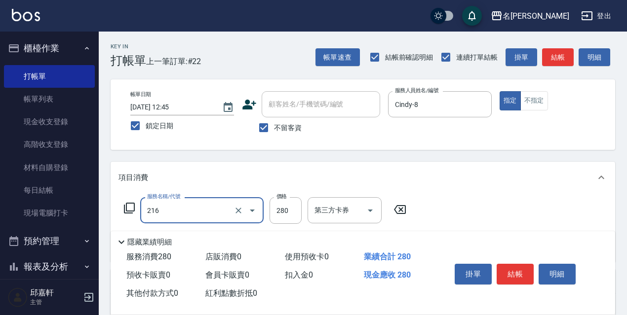
type input "洗髮卷<抵>280(216)"
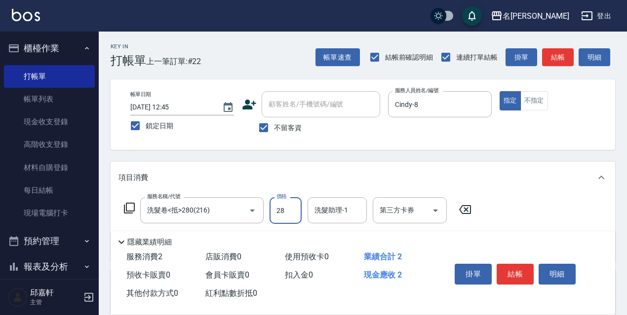
type input "280"
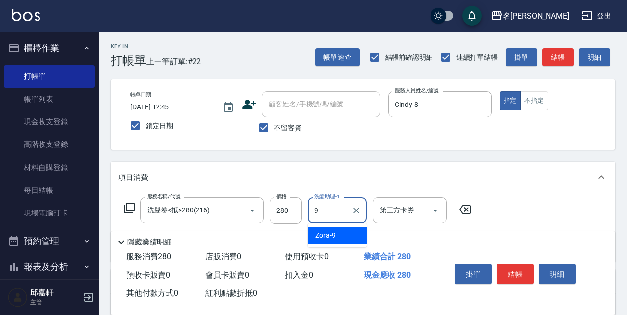
type input "Zora-9"
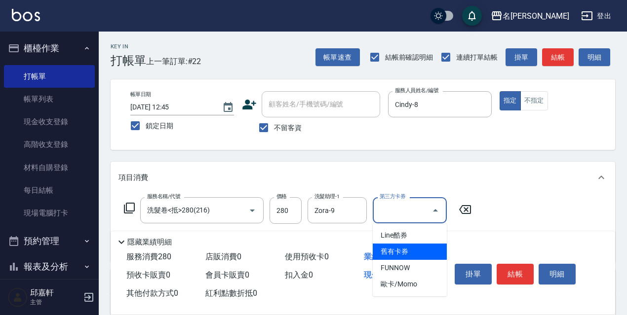
type input "舊有卡券"
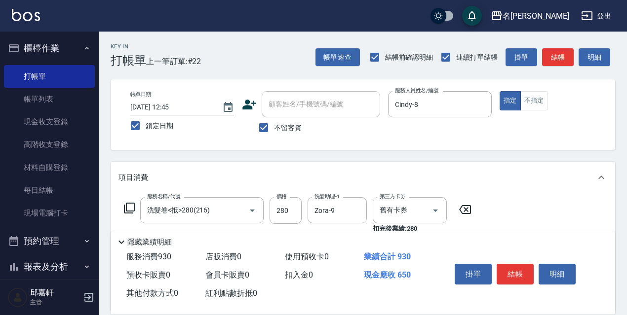
type input "剪髮650(309)"
type input "600"
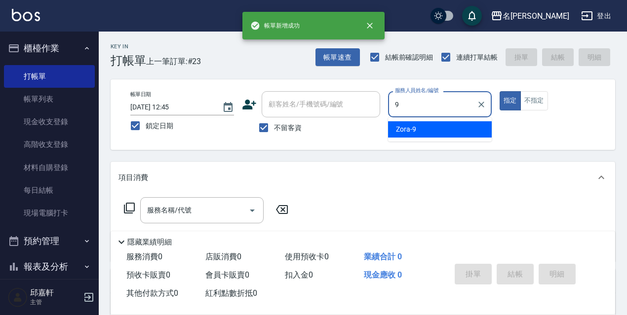
type input "Zora-9"
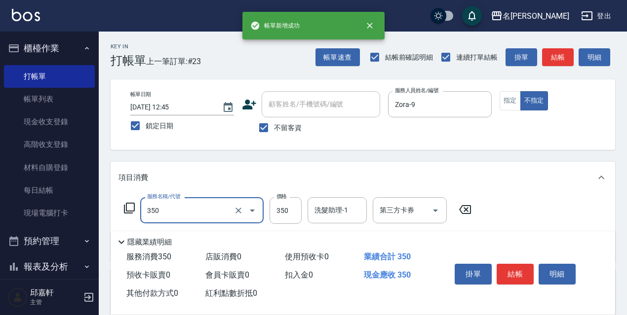
type input "洗髮350(350)"
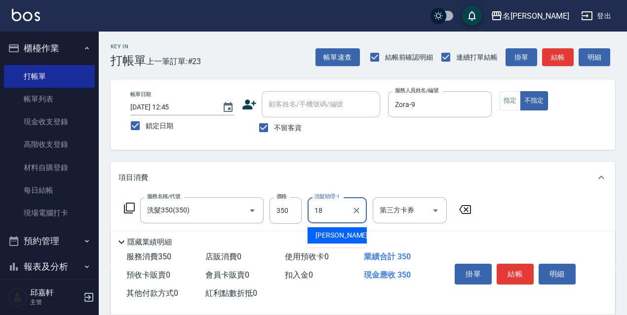
type input "[PERSON_NAME]-18"
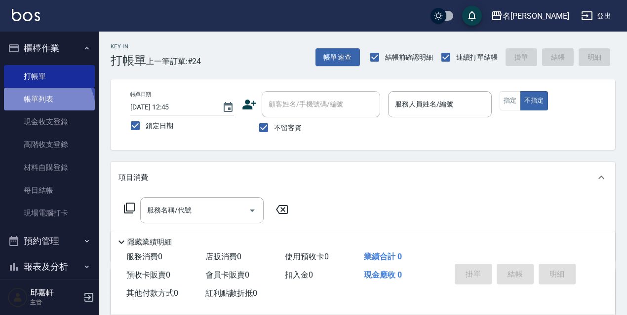
click at [46, 109] on link "帳單列表" at bounding box center [49, 99] width 91 height 23
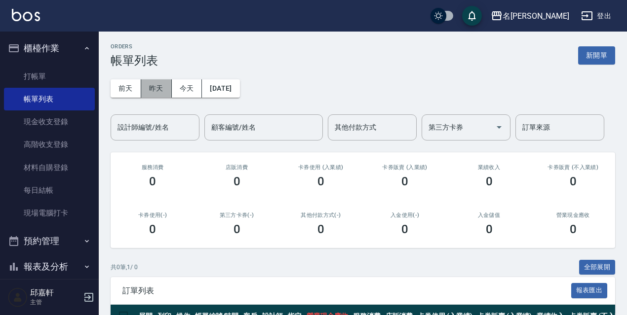
click at [160, 90] on button "昨天" at bounding box center [156, 88] width 31 height 18
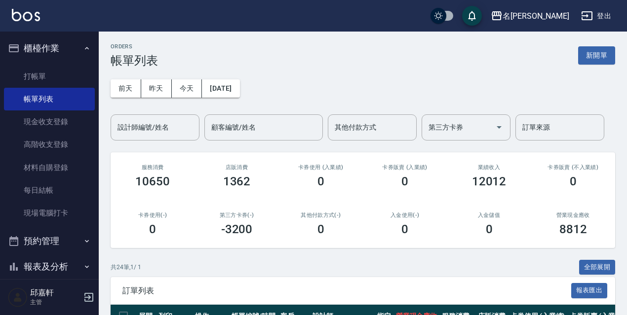
scroll to position [197, 0]
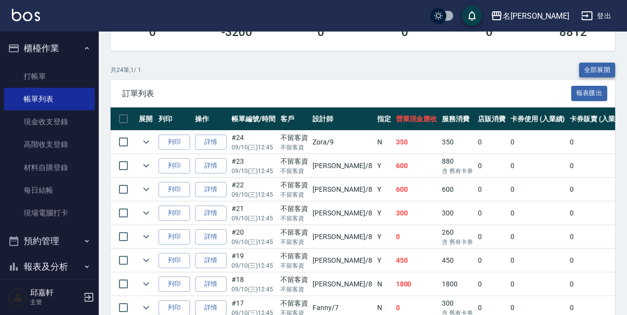
click at [585, 74] on button "全部展開" at bounding box center [597, 70] width 37 height 15
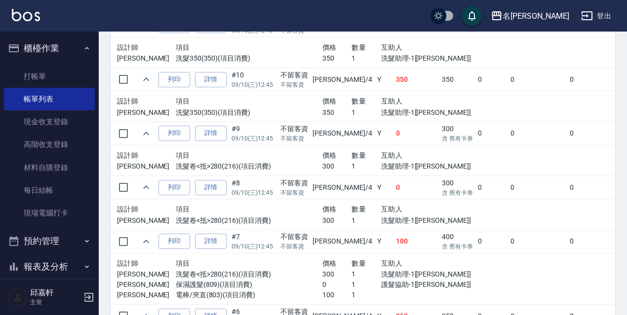
scroll to position [1449, 0]
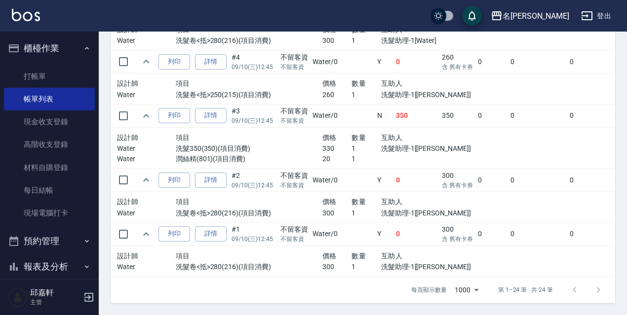
click at [485, 192] on td at bounding box center [620, 207] width 291 height 31
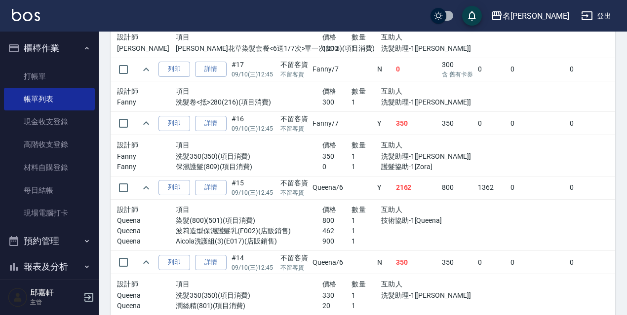
scroll to position [422, 0]
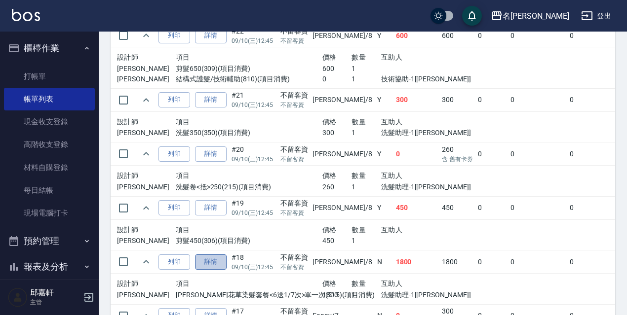
click at [214, 268] on link "詳情" at bounding box center [211, 262] width 32 height 15
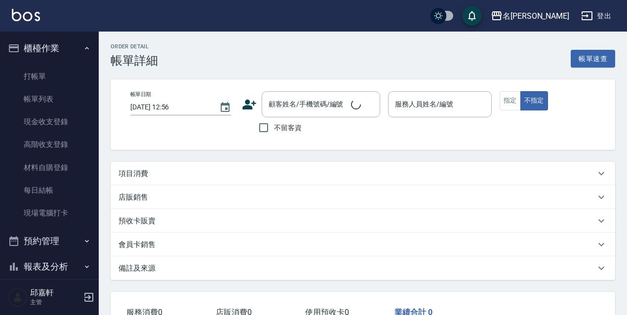
type input "[DATE] 12:45"
checkbox input "true"
type input "Cindy-8"
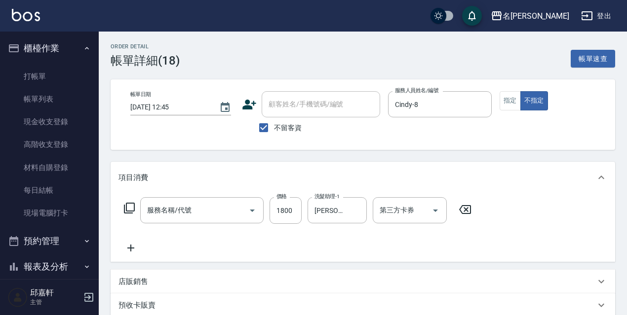
type input "[PERSON_NAME]花草染髮套餐<6送1/7次>單一次(515)"
click at [435, 214] on icon "Open" at bounding box center [435, 211] width 12 height 12
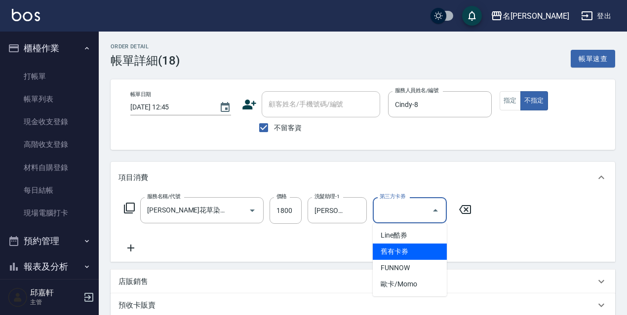
click at [411, 254] on span "舊有卡券" at bounding box center [410, 252] width 74 height 16
type input "舊有卡券"
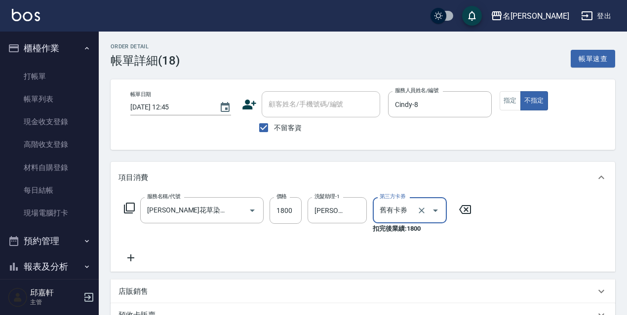
scroll to position [189, 0]
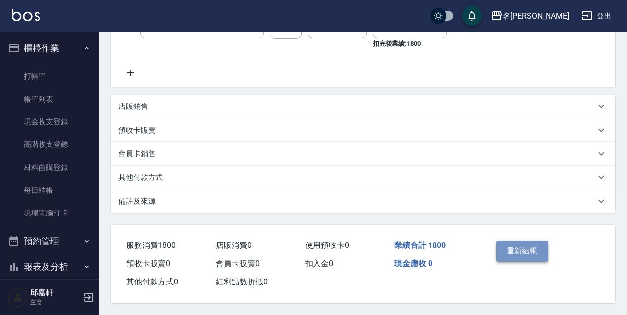
click at [531, 243] on button "重新結帳" at bounding box center [522, 251] width 52 height 21
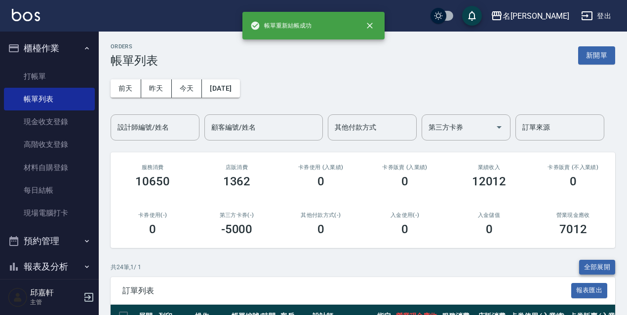
click at [593, 262] on button "全部展開" at bounding box center [597, 267] width 37 height 15
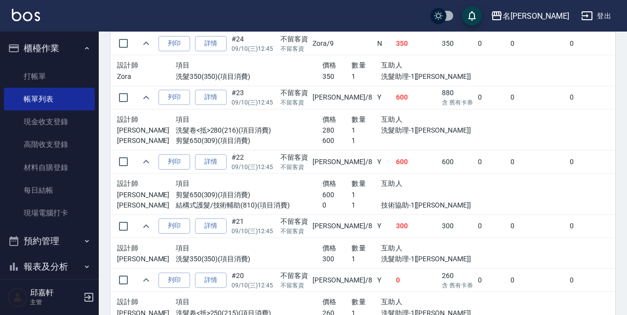
scroll to position [148, 0]
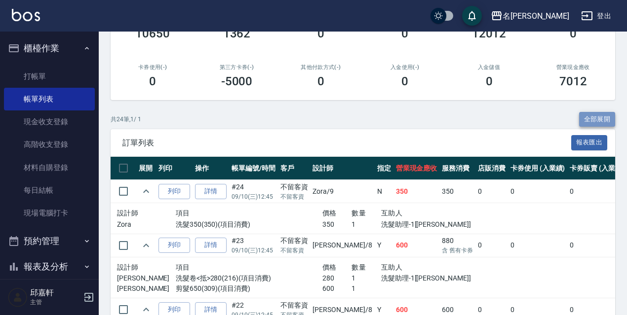
click at [591, 124] on button "全部展開" at bounding box center [597, 119] width 37 height 15
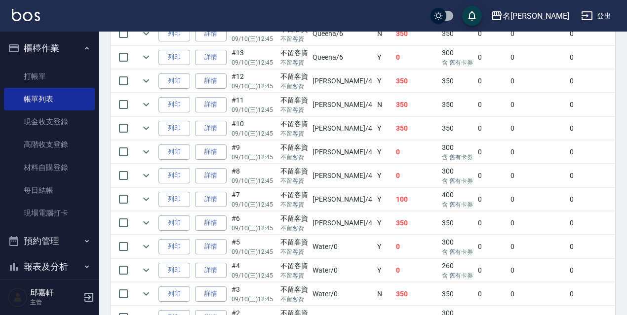
scroll to position [627, 0]
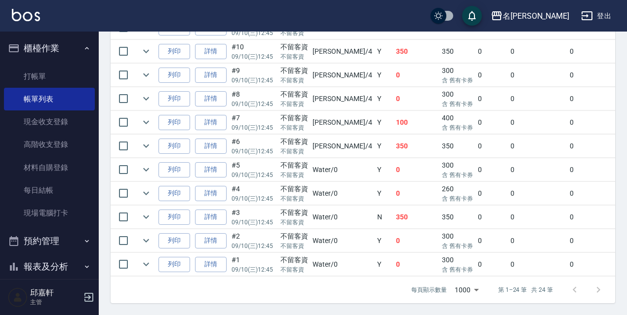
click at [339, 232] on td "Water /0" at bounding box center [342, 240] width 64 height 23
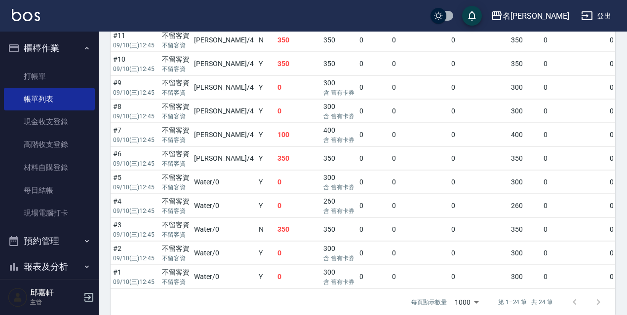
scroll to position [588, 0]
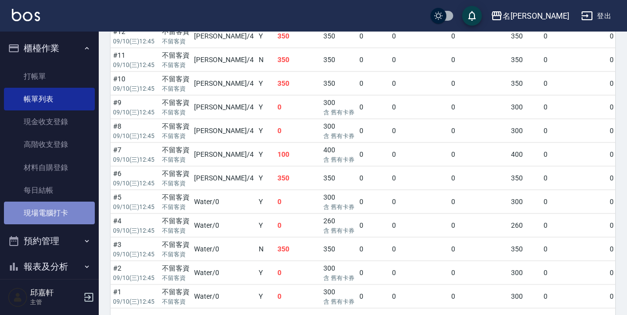
click at [61, 217] on link "現場電腦打卡" at bounding box center [49, 213] width 91 height 23
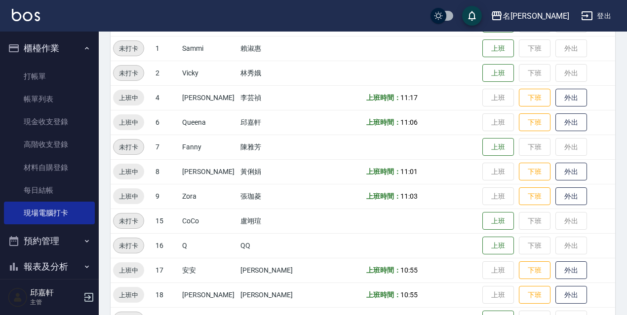
scroll to position [202, 0]
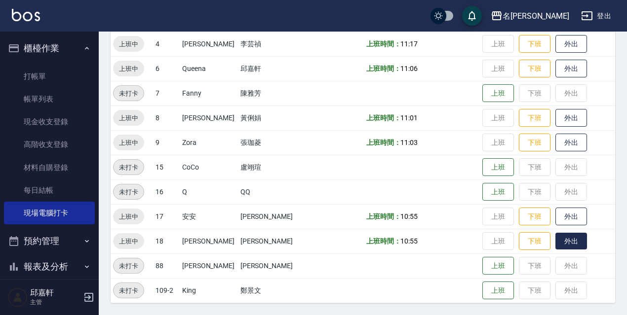
click at [571, 245] on button "外出" at bounding box center [571, 241] width 32 height 17
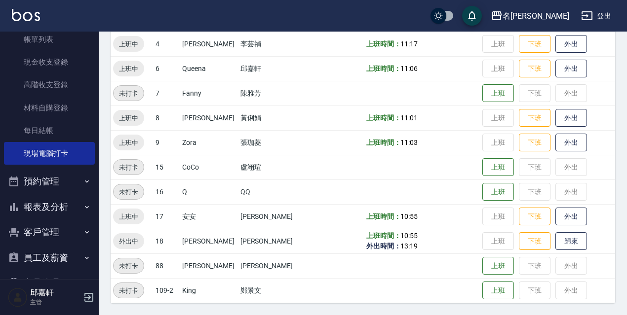
scroll to position [113, 0]
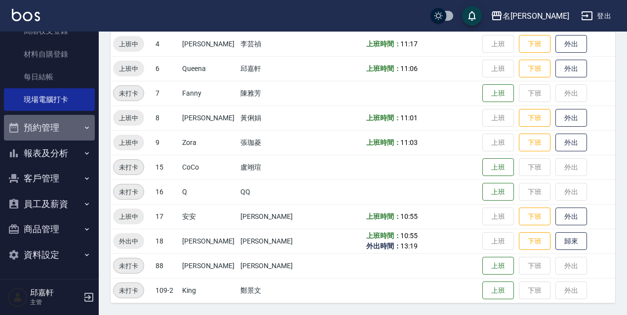
click at [80, 134] on button "預約管理" at bounding box center [49, 128] width 91 height 26
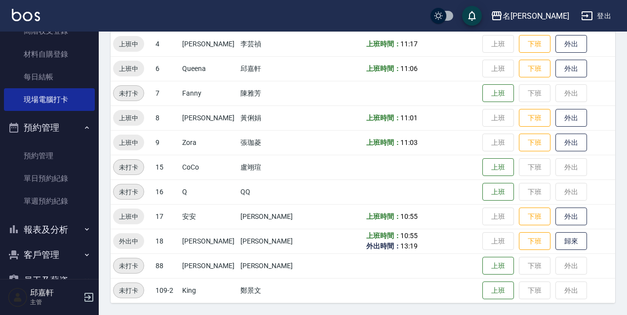
scroll to position [190, 0]
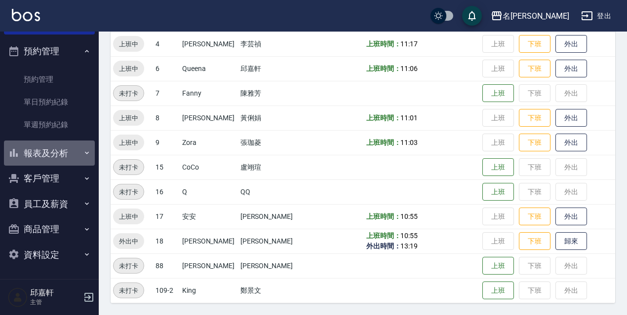
click at [61, 152] on button "報表及分析" at bounding box center [49, 154] width 91 height 26
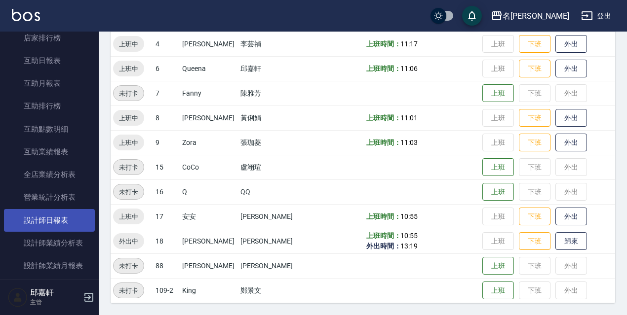
scroll to position [385, 0]
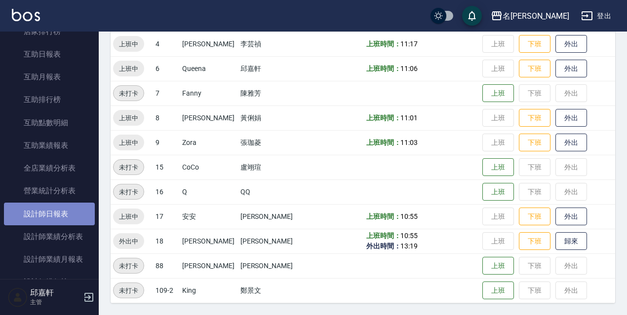
click at [66, 212] on link "設計師日報表" at bounding box center [49, 214] width 91 height 23
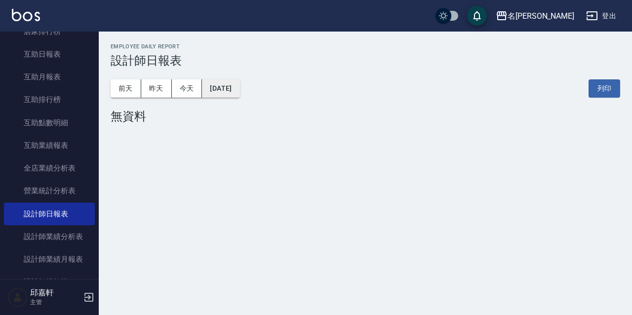
click at [219, 94] on button "[DATE]" at bounding box center [220, 88] width 37 height 18
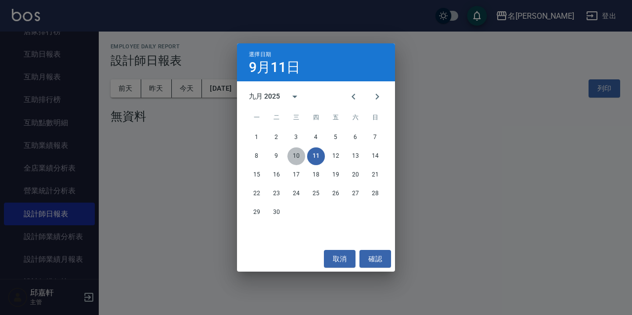
click at [296, 159] on button "10" at bounding box center [296, 157] width 18 height 18
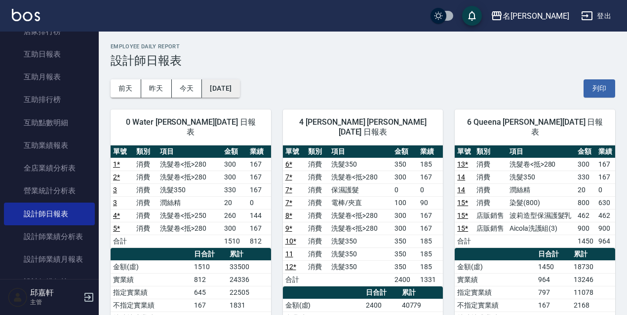
click at [233, 82] on button "[DATE]" at bounding box center [220, 88] width 37 height 18
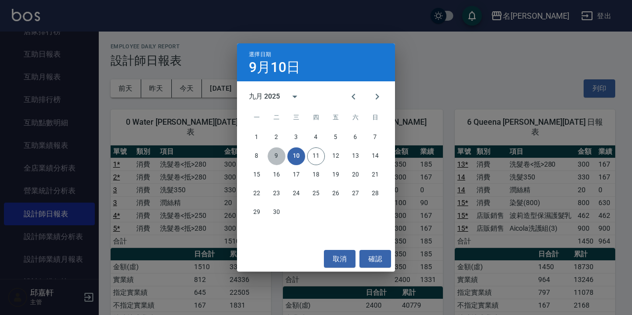
click at [277, 156] on button "9" at bounding box center [276, 157] width 18 height 18
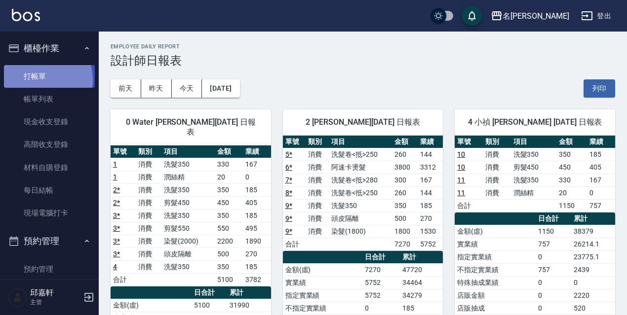
click at [39, 79] on link "打帳單" at bounding box center [49, 76] width 91 height 23
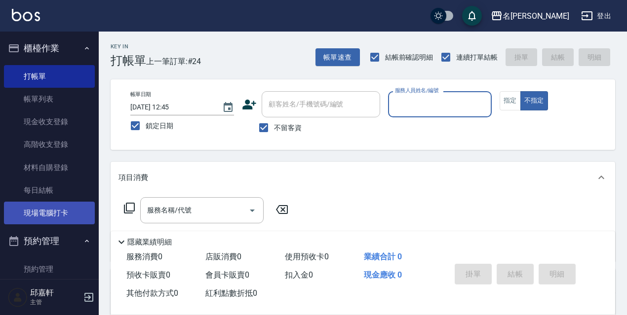
click at [58, 210] on link "現場電腦打卡" at bounding box center [49, 213] width 91 height 23
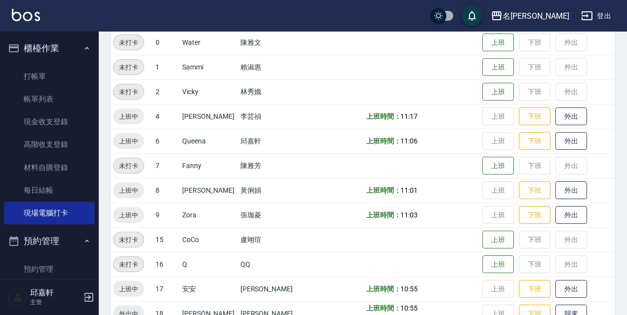
scroll to position [202, 0]
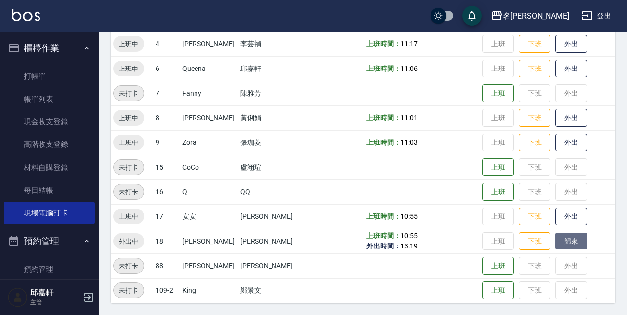
click at [573, 248] on button "歸來" at bounding box center [571, 241] width 32 height 17
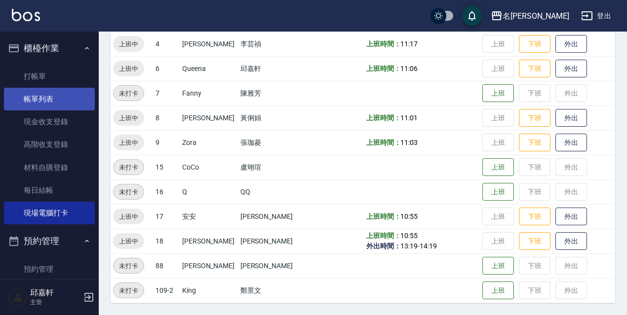
click at [41, 99] on link "帳單列表" at bounding box center [49, 99] width 91 height 23
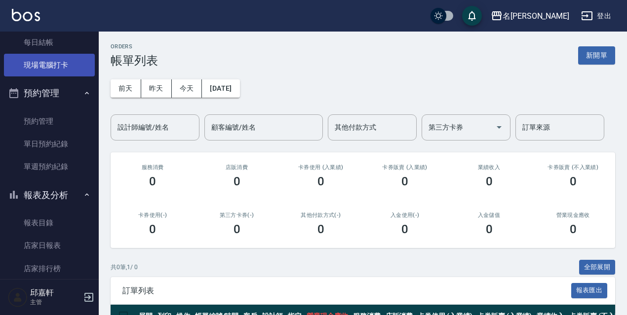
scroll to position [247, 0]
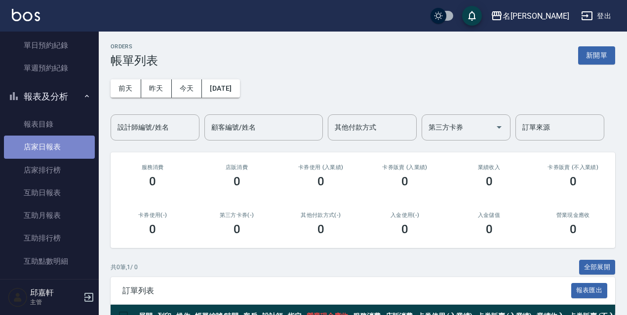
click at [53, 144] on link "店家日報表" at bounding box center [49, 147] width 91 height 23
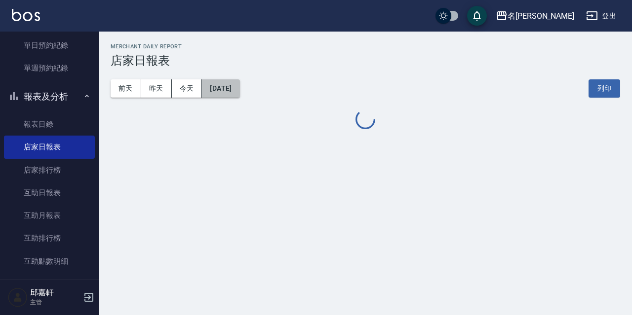
click at [239, 87] on button "[DATE]" at bounding box center [220, 88] width 37 height 18
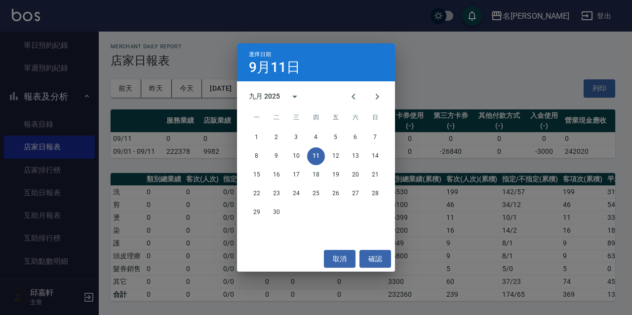
drag, startPoint x: 123, startPoint y: 88, endPoint x: 69, endPoint y: 128, distance: 67.3
click at [122, 88] on div "選擇日期 [DATE] 九月 2025 一 二 三 四 五 六 日 1 2 3 4 5 6 7 8 9 10 11 12 13 14 15 16 17 18 …" at bounding box center [316, 157] width 632 height 315
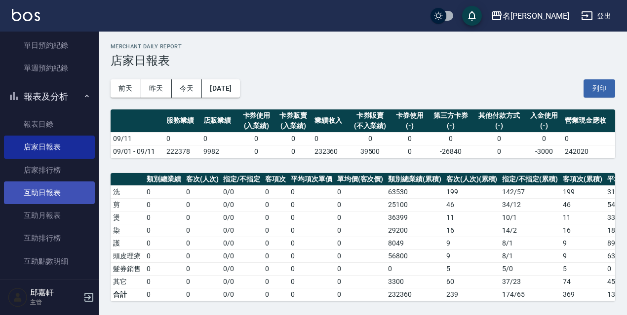
click at [52, 190] on link "互助日報表" at bounding box center [49, 193] width 91 height 23
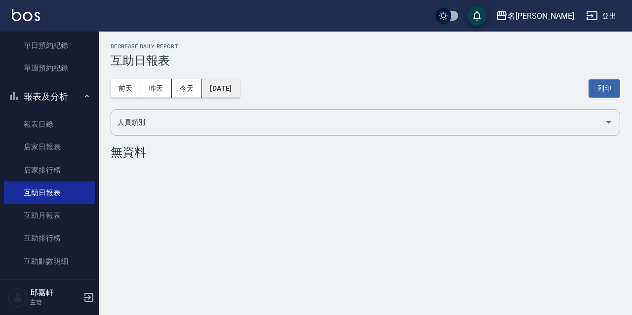
click at [239, 92] on button "[DATE]" at bounding box center [220, 88] width 37 height 18
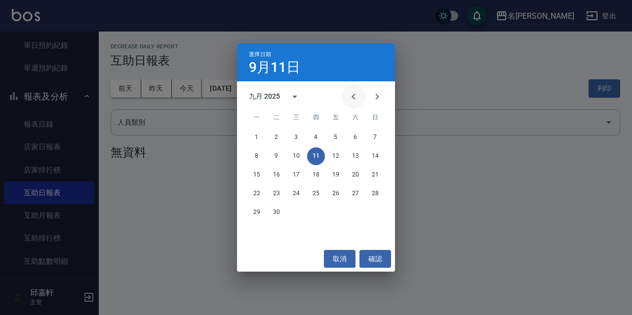
click at [357, 99] on icon "Previous month" at bounding box center [353, 97] width 12 height 12
click at [334, 156] on button "8" at bounding box center [336, 157] width 18 height 18
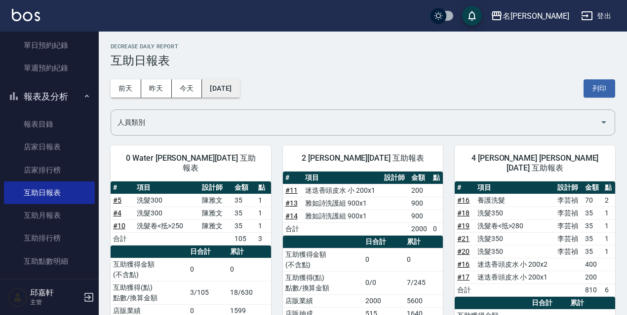
click at [218, 89] on button "[DATE]" at bounding box center [220, 88] width 37 height 18
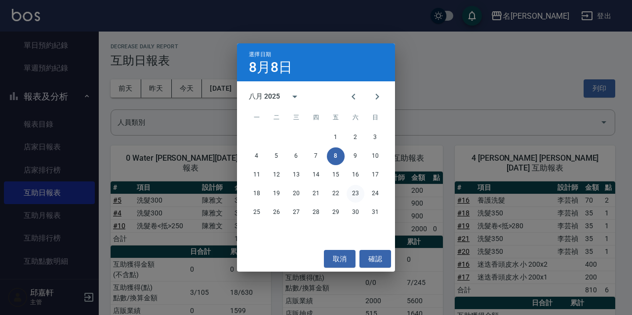
click at [354, 194] on button "23" at bounding box center [355, 194] width 18 height 18
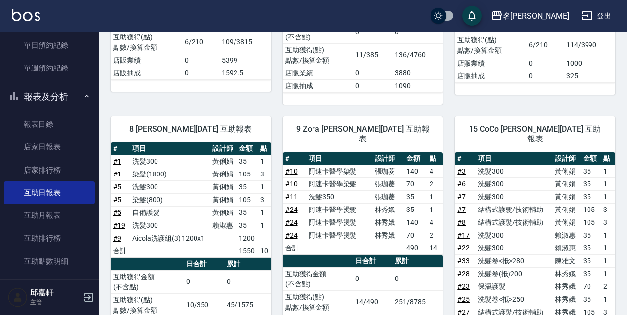
scroll to position [543, 0]
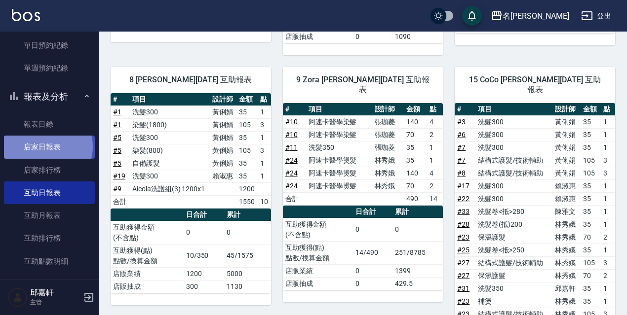
click at [47, 147] on link "店家日報表" at bounding box center [49, 147] width 91 height 23
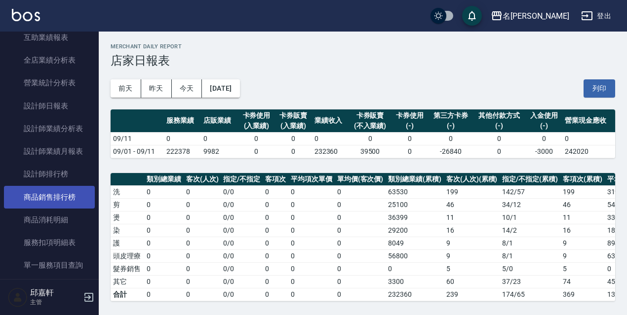
scroll to position [543, 0]
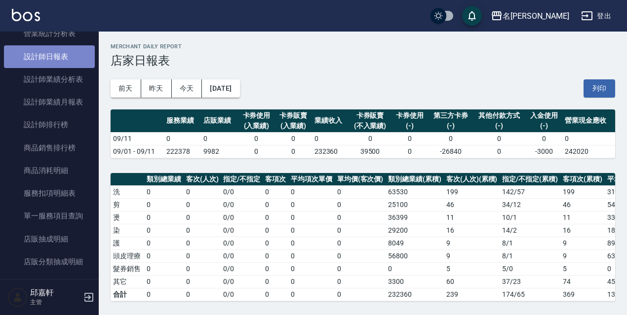
click at [50, 60] on link "設計師日報表" at bounding box center [49, 56] width 91 height 23
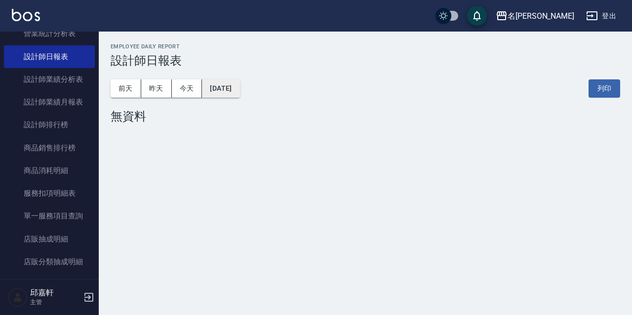
click at [239, 91] on button "[DATE]" at bounding box center [220, 88] width 37 height 18
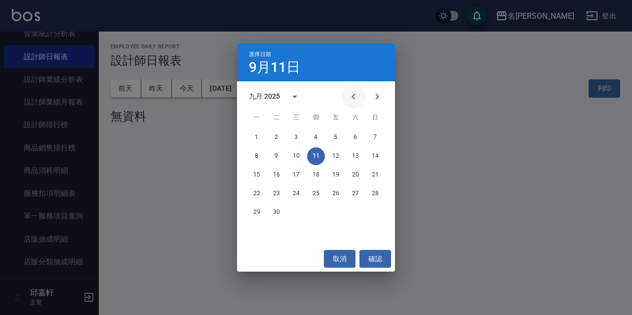
click at [348, 96] on icon "Previous month" at bounding box center [353, 97] width 12 height 12
click at [351, 190] on button "23" at bounding box center [355, 194] width 18 height 18
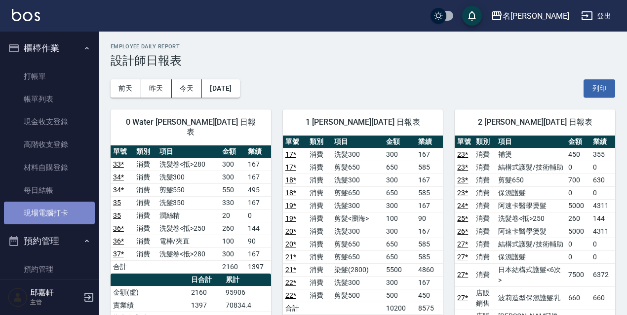
click at [62, 218] on link "現場電腦打卡" at bounding box center [49, 213] width 91 height 23
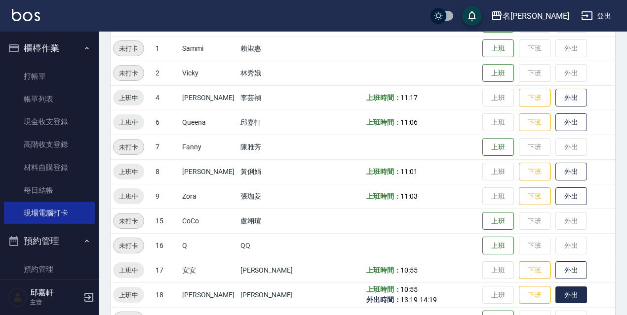
scroll to position [202, 0]
